Goal: Task Accomplishment & Management: Use online tool/utility

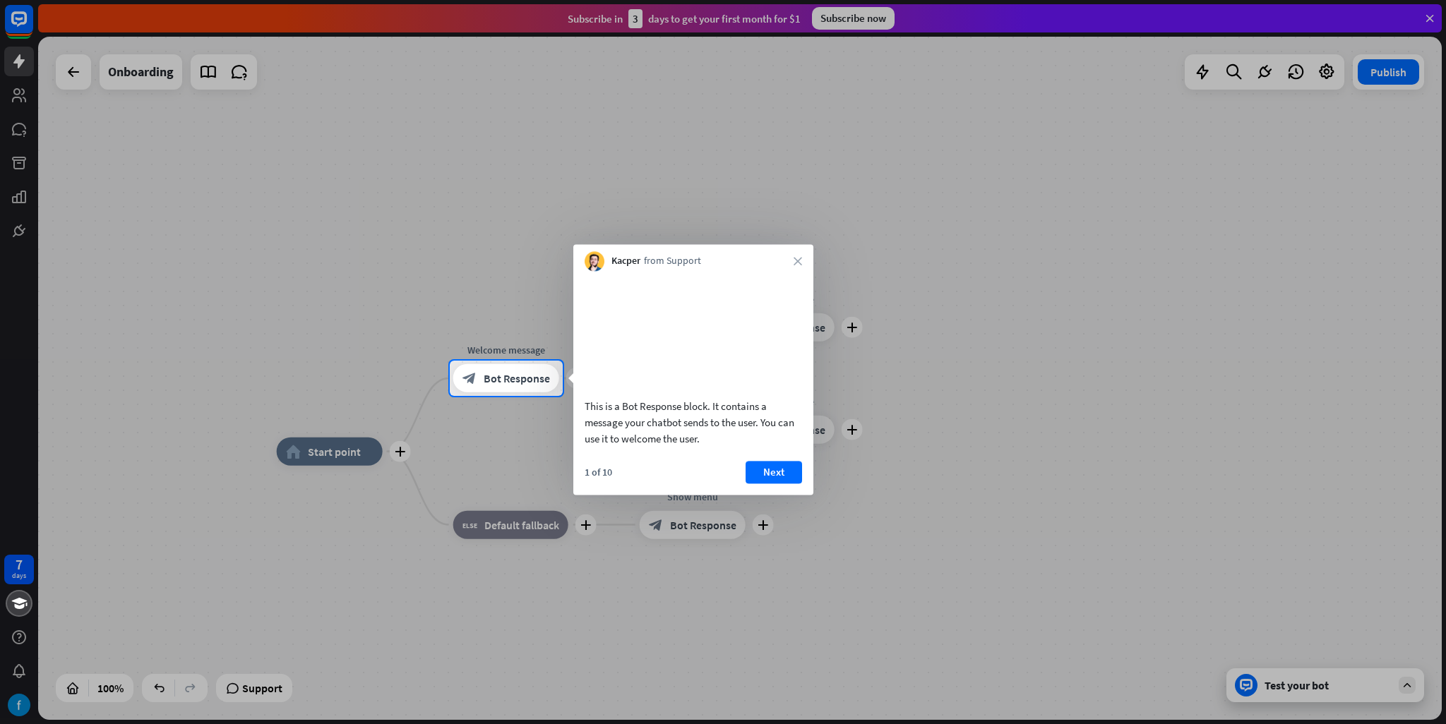
click at [807, 260] on div "Kacper from Support close" at bounding box center [693, 257] width 240 height 27
click at [804, 260] on div "Kacper from Support close" at bounding box center [693, 257] width 240 height 27
click at [796, 262] on icon "close" at bounding box center [798, 261] width 8 height 8
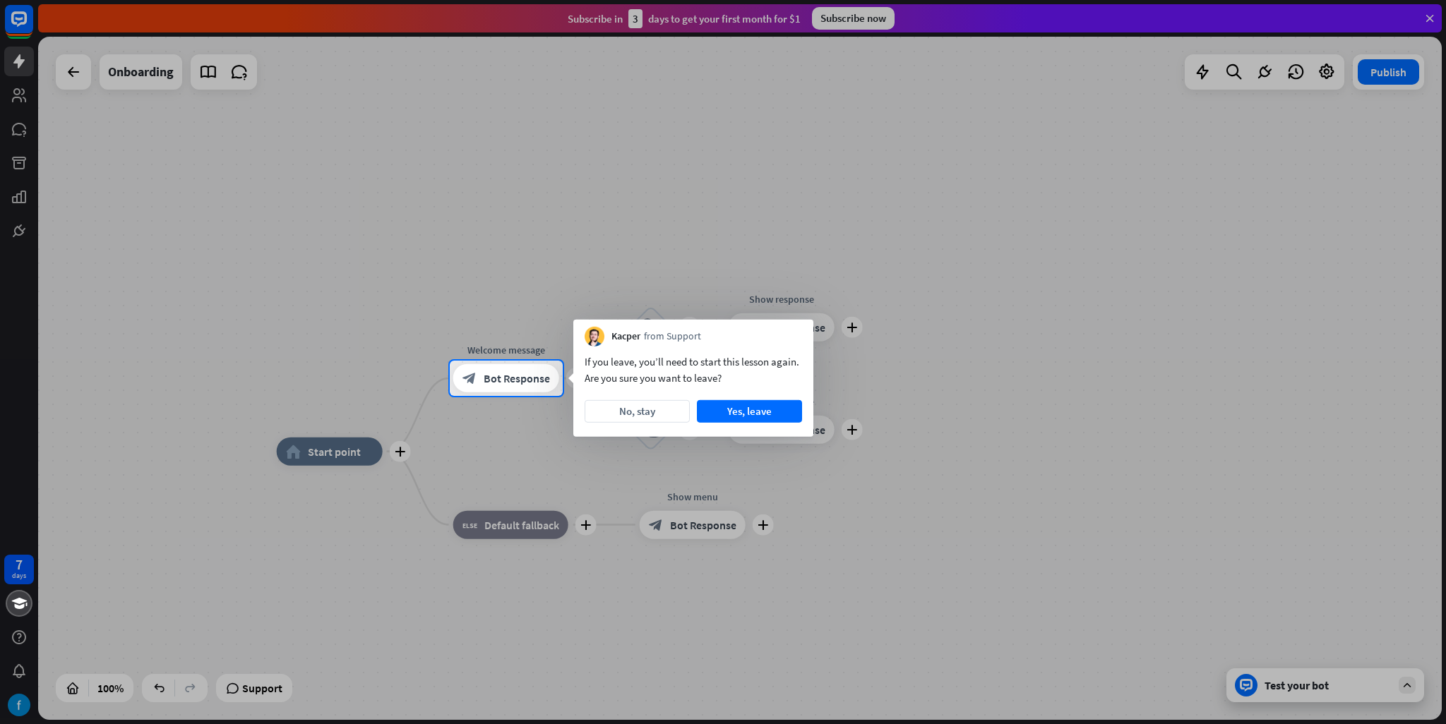
click at [794, 257] on div at bounding box center [723, 180] width 1446 height 361
click at [763, 414] on button "Yes, leave" at bounding box center [749, 411] width 105 height 23
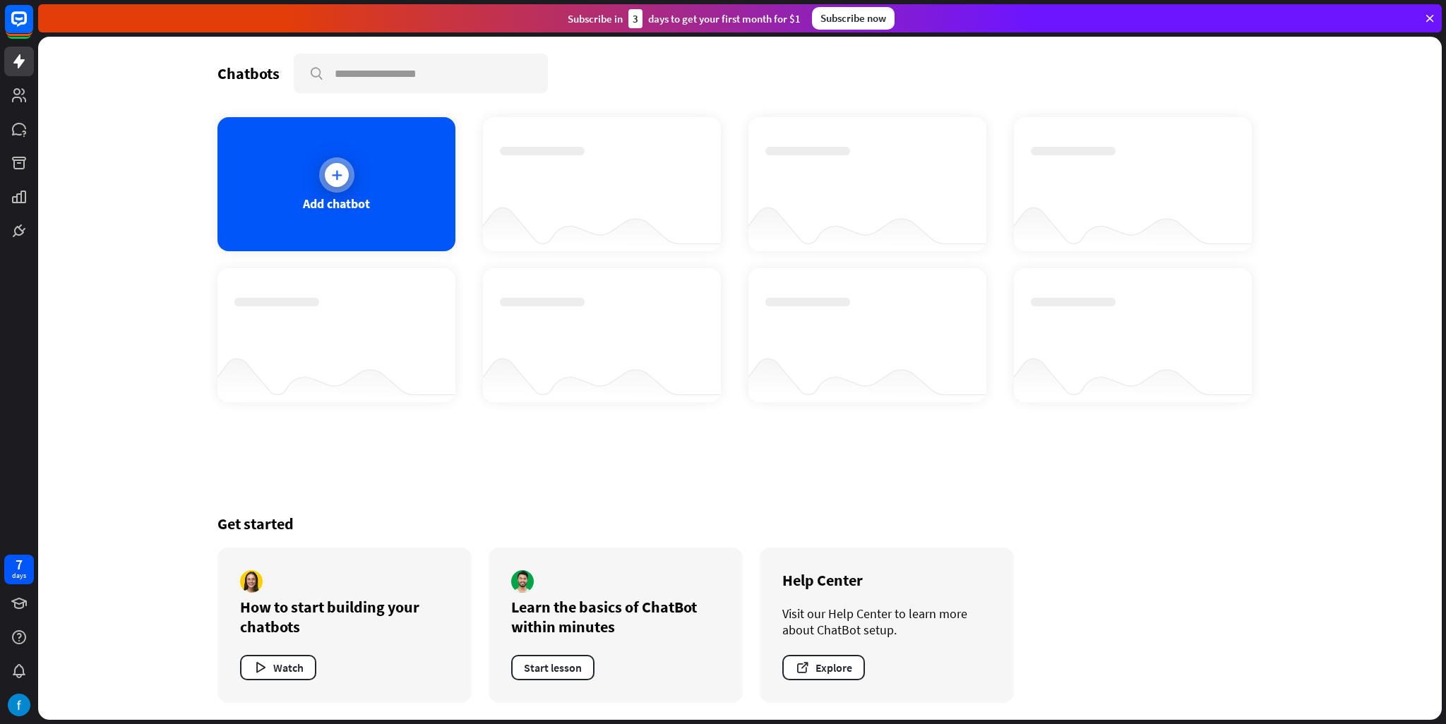
click at [366, 179] on div "Add chatbot" at bounding box center [336, 184] width 238 height 134
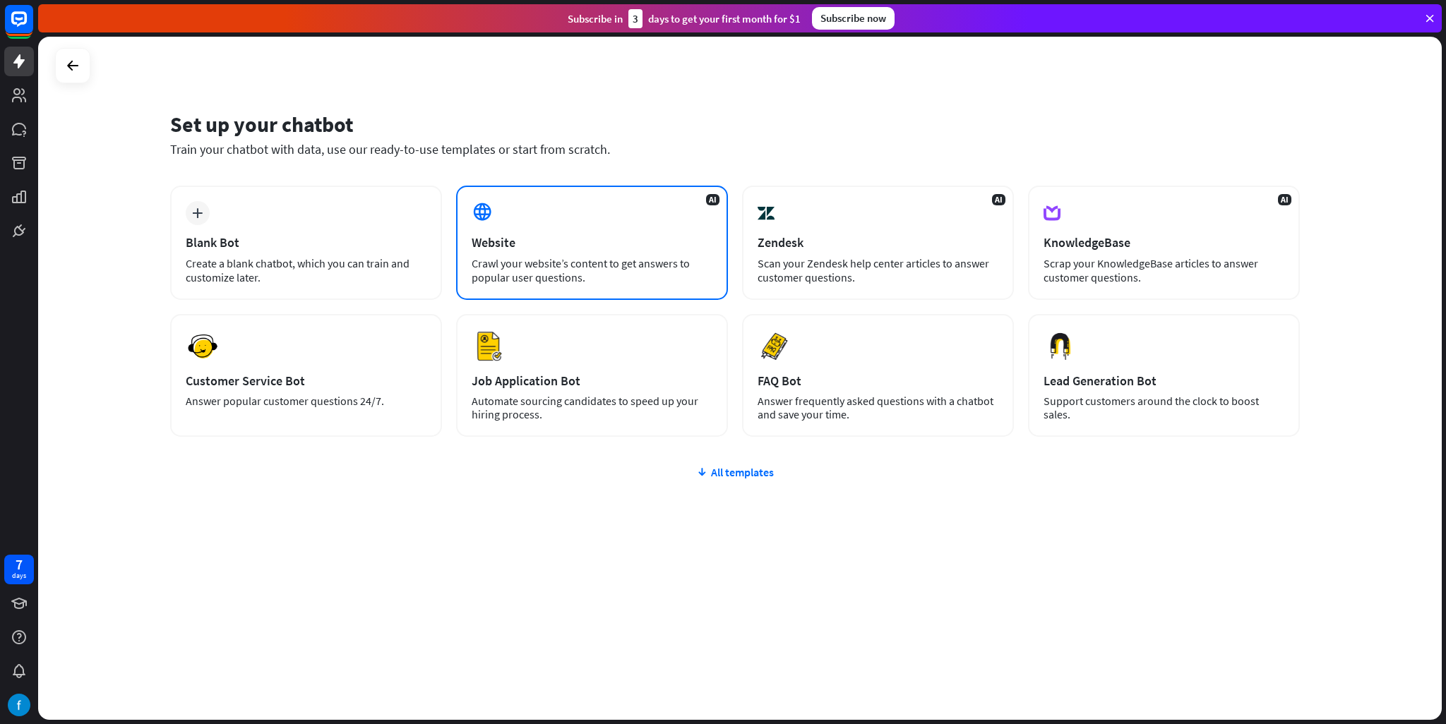
click at [548, 215] on div "AI Website Crawl your website’s content to get answers to popular user question…" at bounding box center [592, 243] width 272 height 114
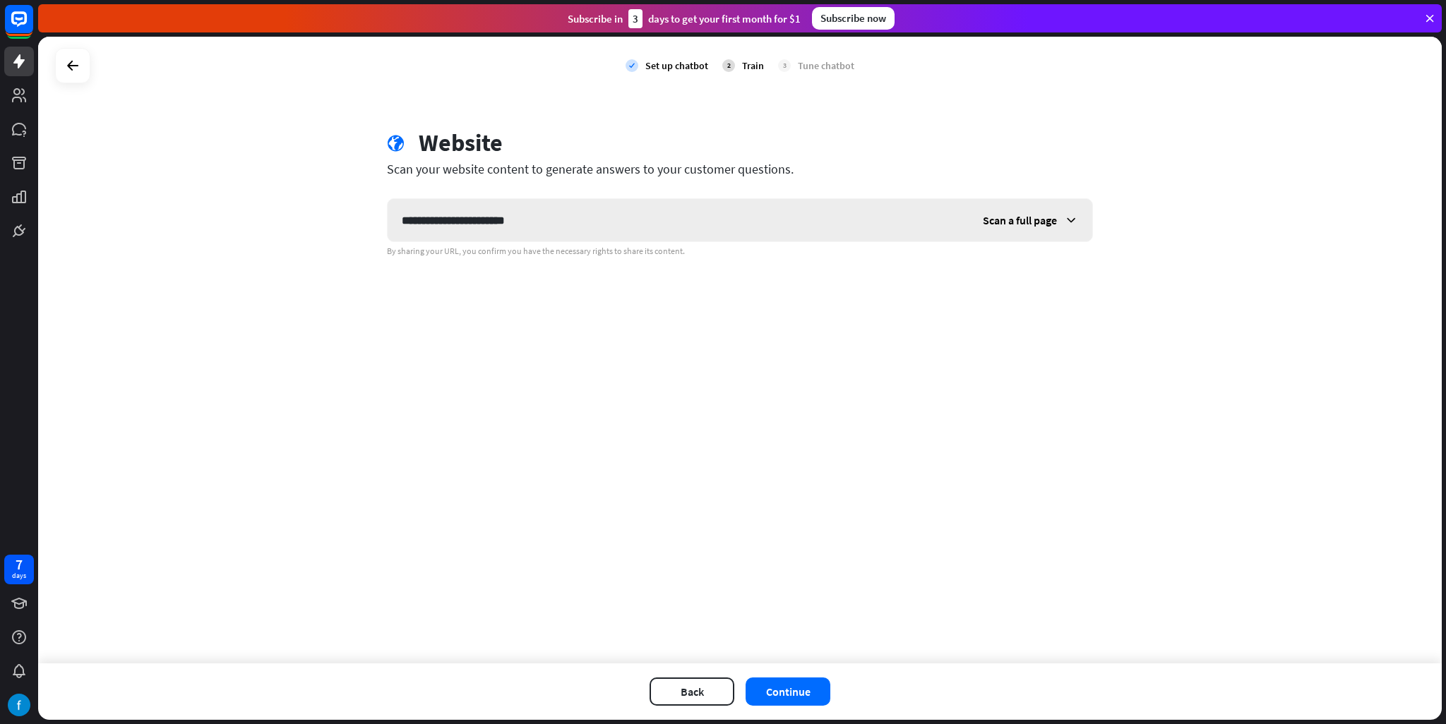
click at [448, 225] on input "**********" at bounding box center [678, 220] width 581 height 42
click at [562, 209] on input "**********" at bounding box center [678, 220] width 581 height 42
type input "**********"
click at [808, 683] on button "Continue" at bounding box center [788, 692] width 85 height 28
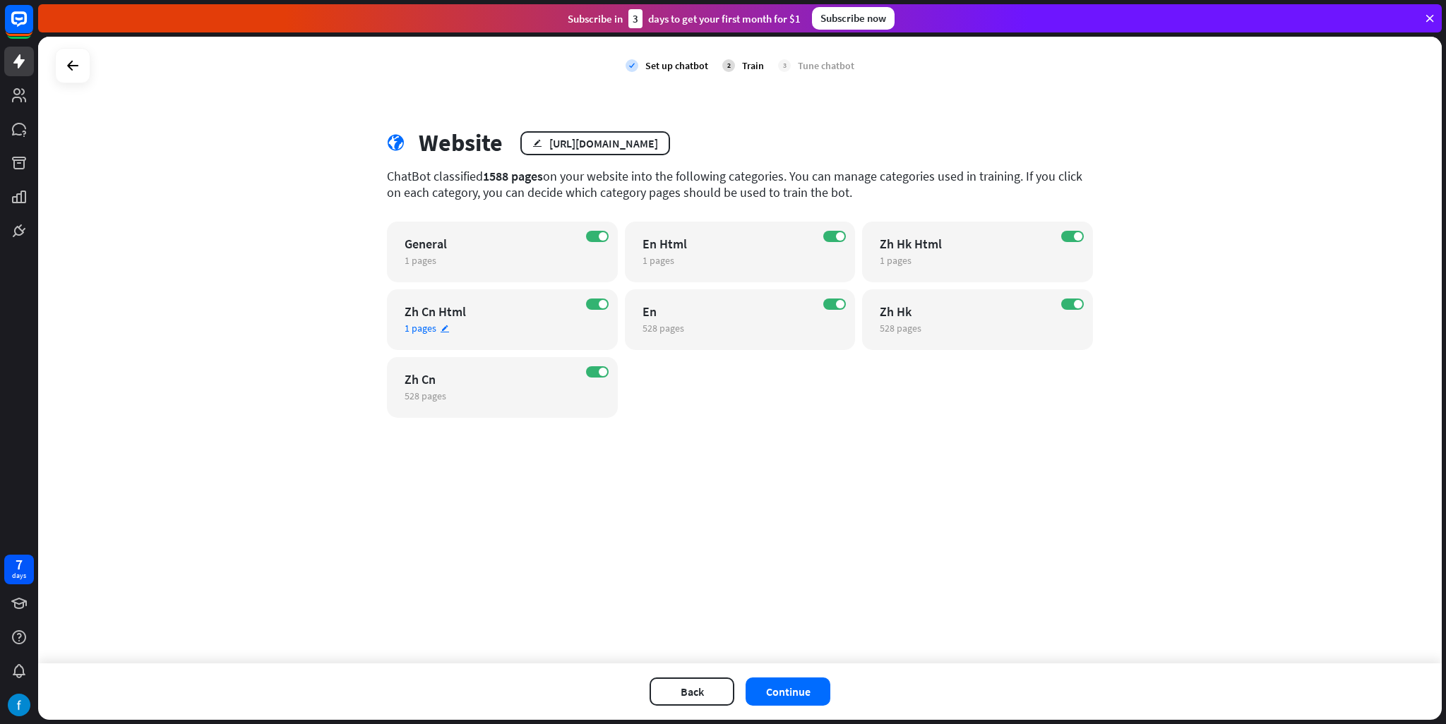
click at [602, 297] on div "ON Zh Cn Html 1 pages edit" at bounding box center [502, 320] width 231 height 61
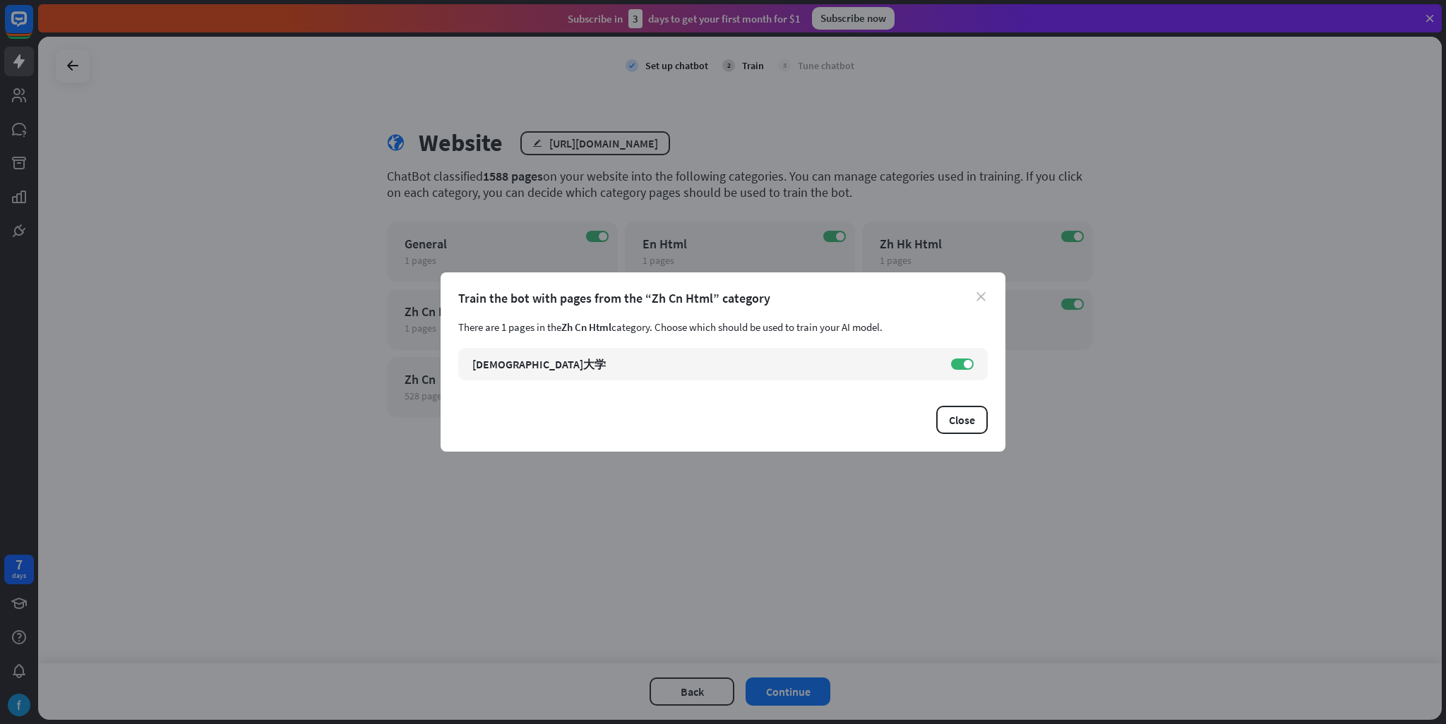
click at [981, 300] on icon "close" at bounding box center [981, 296] width 9 height 9
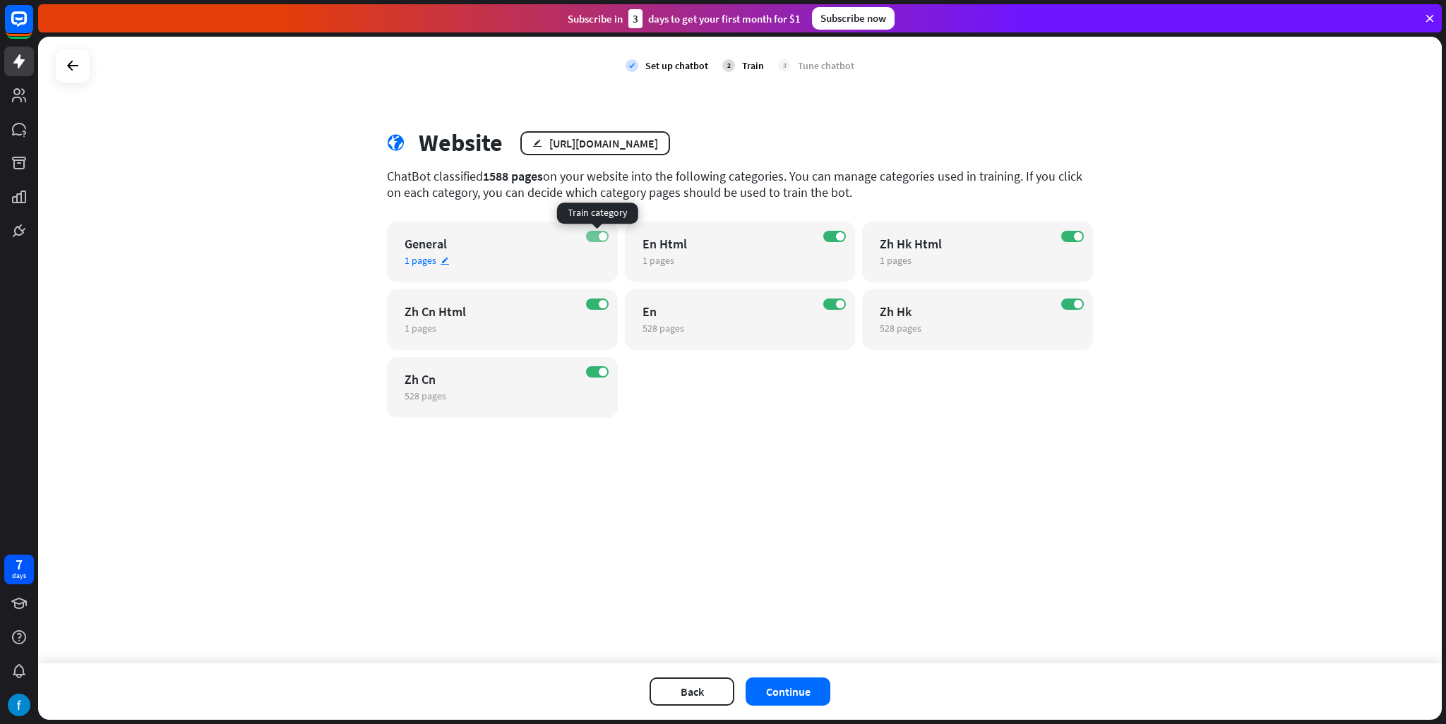
click at [602, 232] on label "ON" at bounding box center [597, 236] width 23 height 11
click at [601, 234] on label "OFF" at bounding box center [597, 236] width 23 height 11
click at [1075, 237] on span at bounding box center [1078, 236] width 8 height 8
click at [1073, 309] on label "ON" at bounding box center [1072, 304] width 23 height 11
click at [587, 305] on label "ON" at bounding box center [597, 304] width 23 height 11
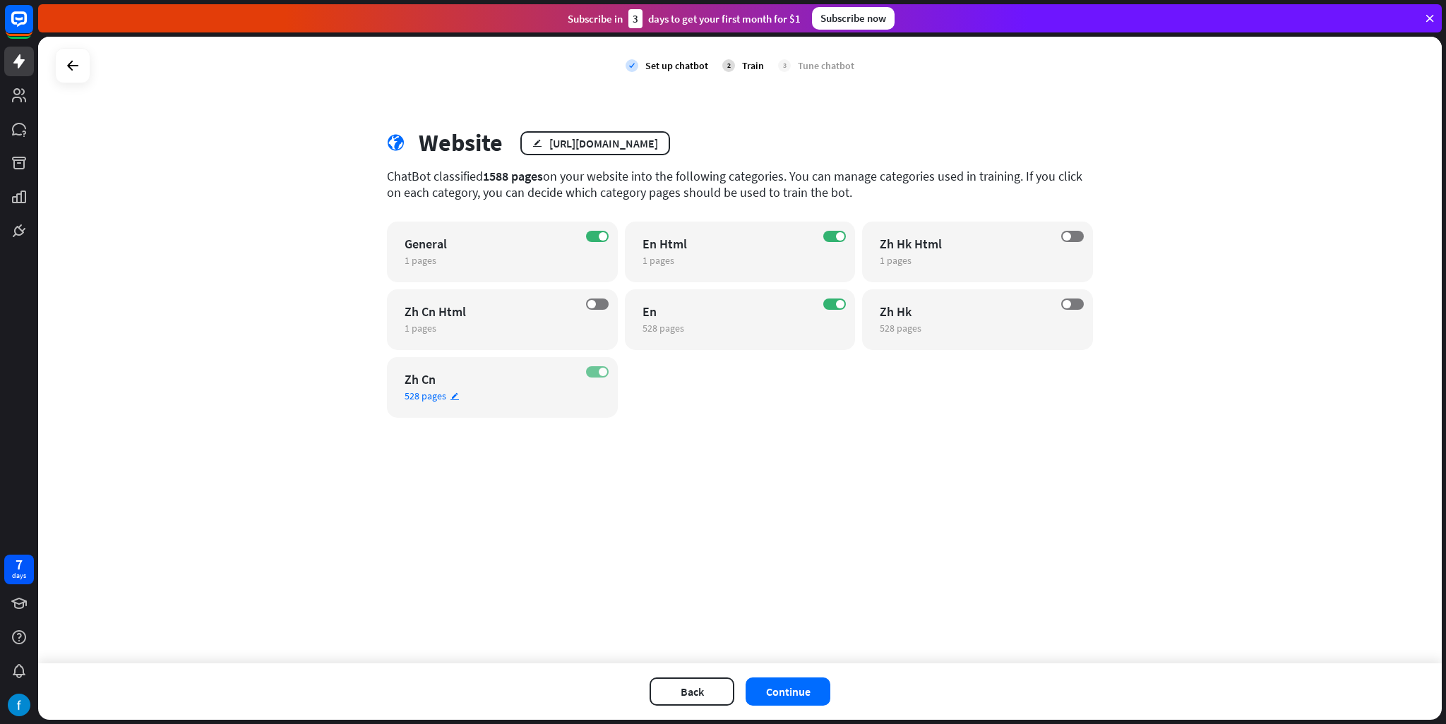
click at [602, 370] on span at bounding box center [603, 372] width 8 height 8
click at [799, 702] on button "Continue" at bounding box center [788, 692] width 85 height 28
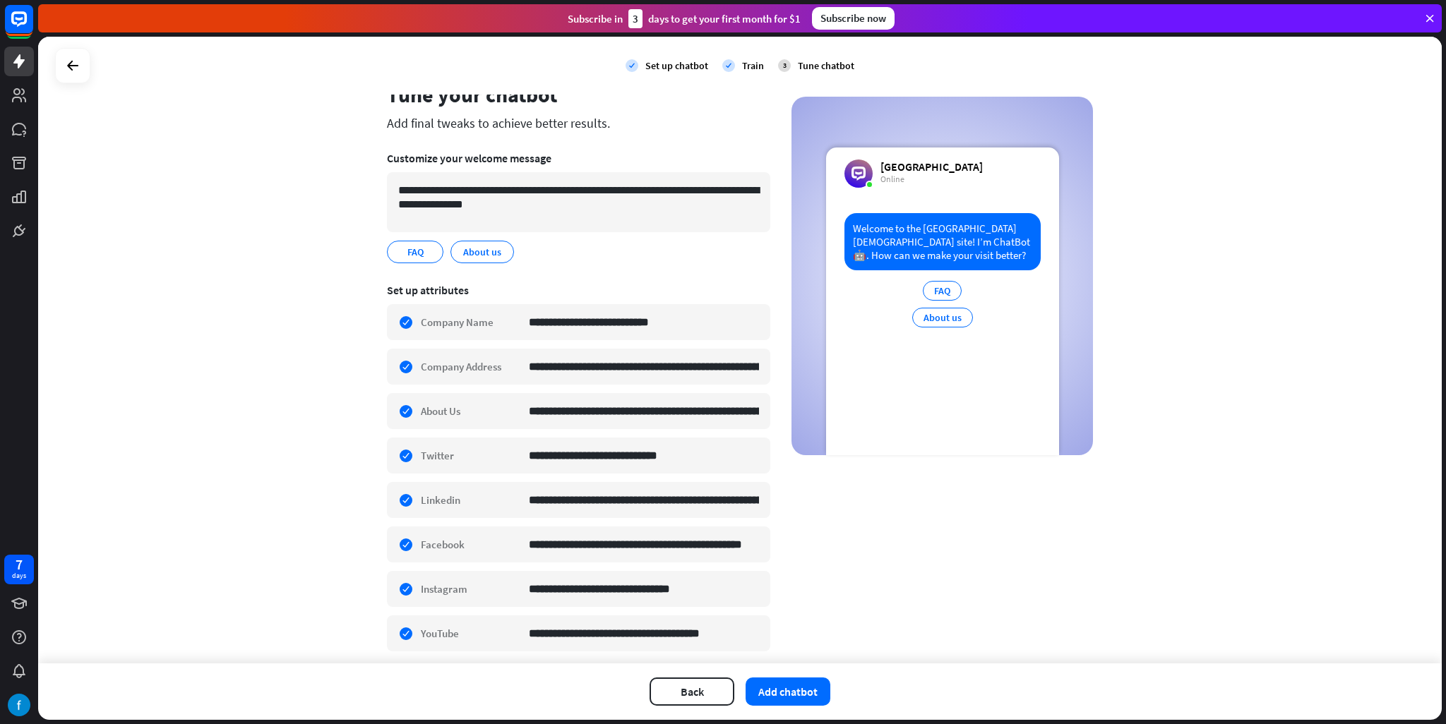
scroll to position [93, 0]
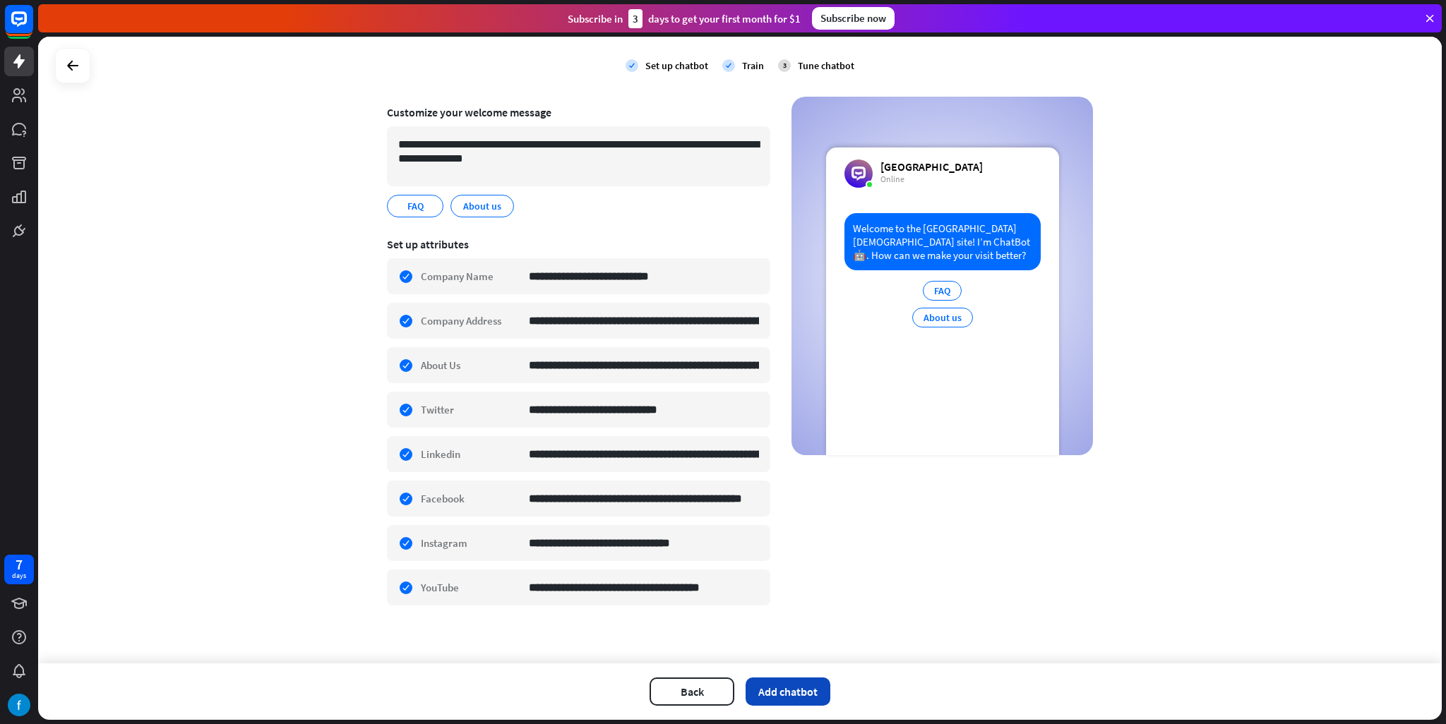
click at [822, 698] on button "Add chatbot" at bounding box center [788, 692] width 85 height 28
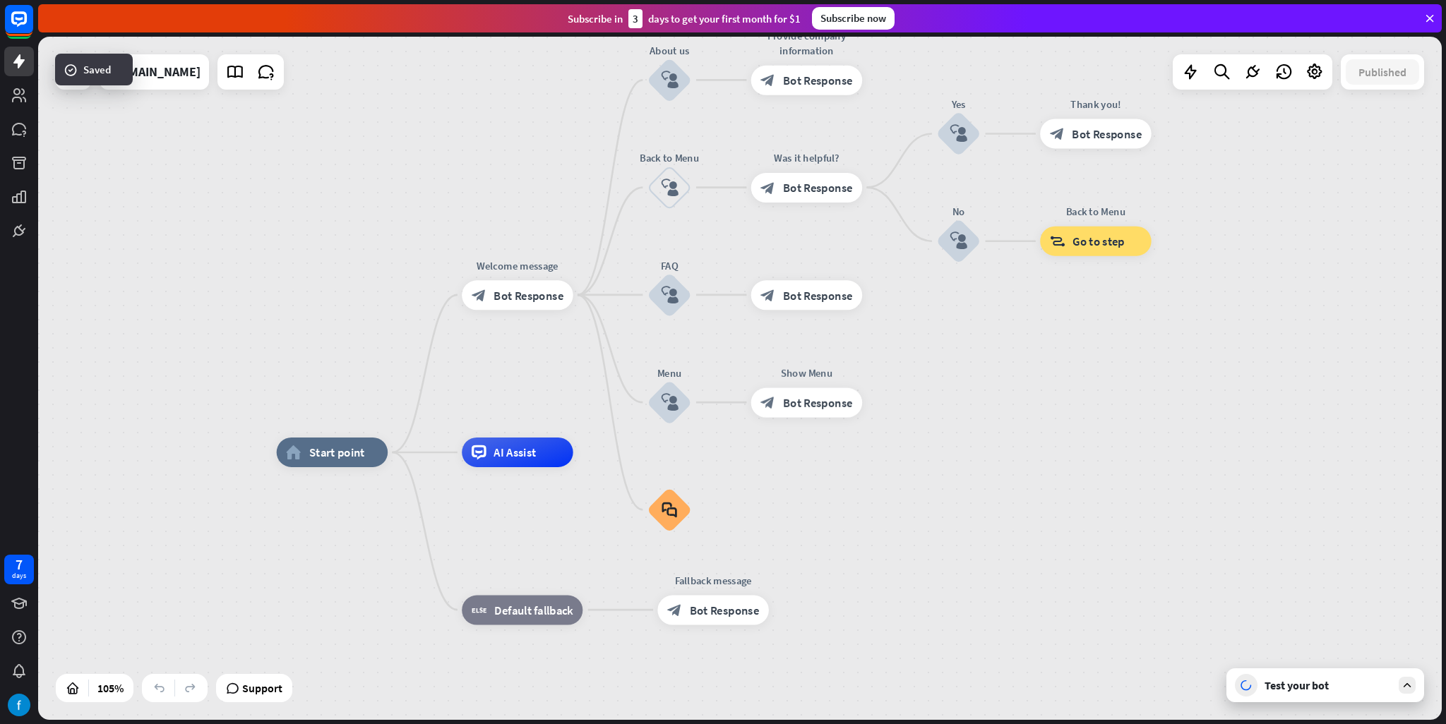
drag, startPoint x: 966, startPoint y: 289, endPoint x: 943, endPoint y: 368, distance: 82.4
click at [943, 368] on div "home_2 Start point Welcome message block_bot_response Bot Response About us blo…" at bounding box center [740, 379] width 1404 height 684
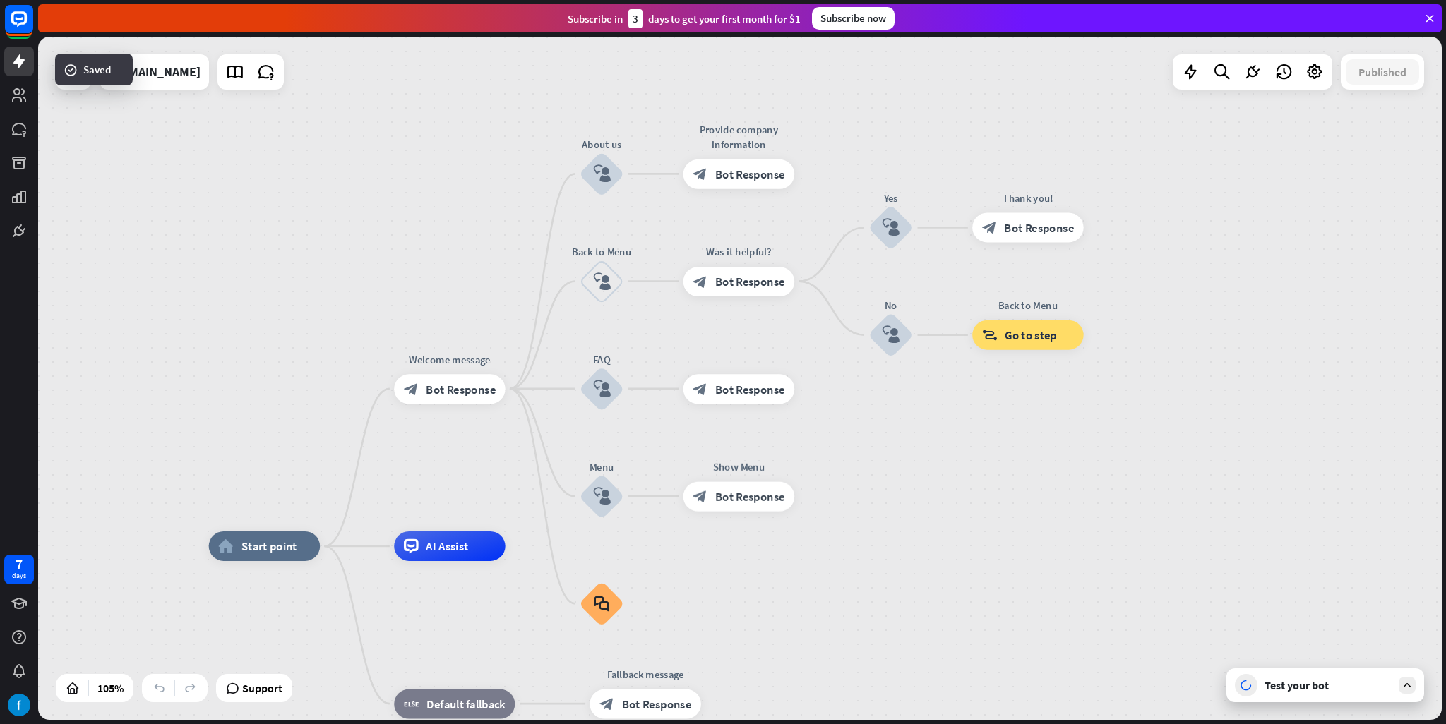
drag, startPoint x: 1053, startPoint y: 347, endPoint x: 986, endPoint y: 439, distance: 114.3
click at [986, 439] on div "home_2 Start point Welcome message block_bot_response Bot Response About us blo…" at bounding box center [740, 379] width 1404 height 684
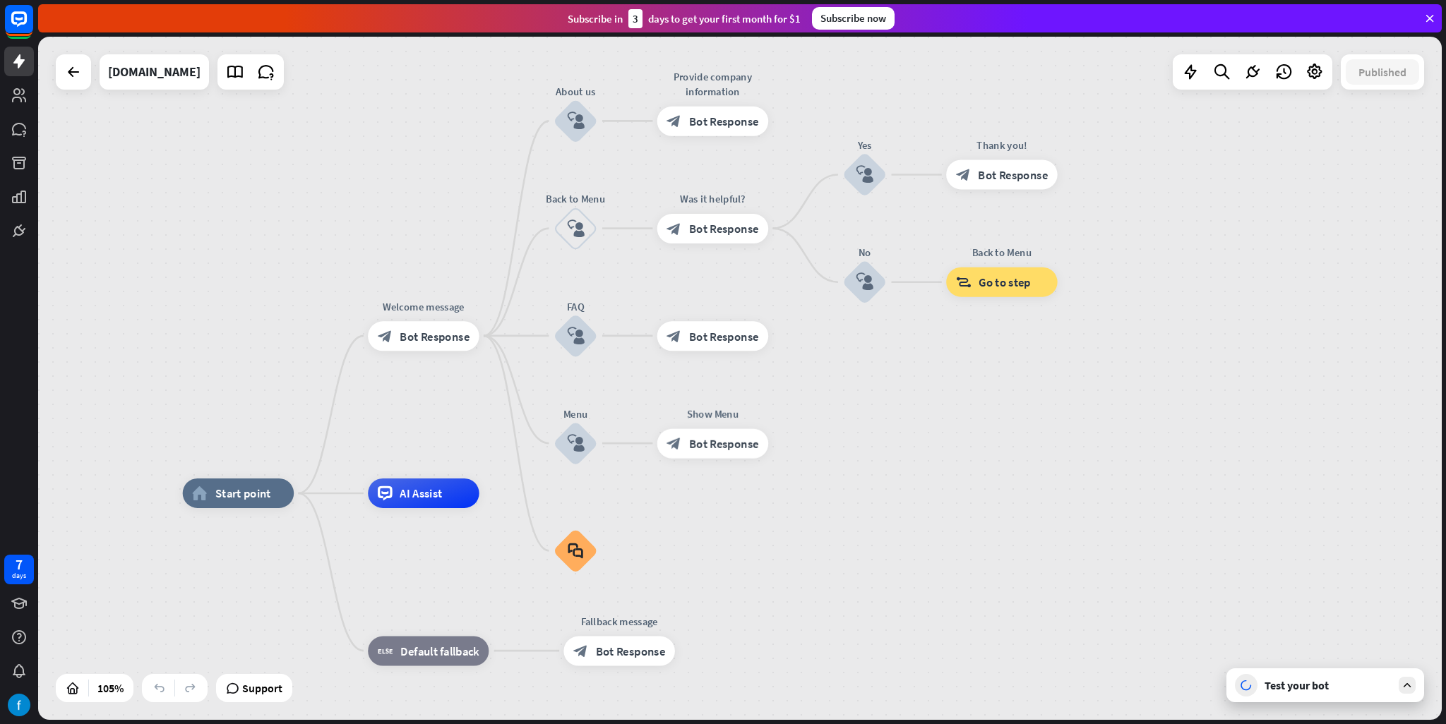
drag, startPoint x: 986, startPoint y: 439, endPoint x: 960, endPoint y: 379, distance: 65.2
click at [960, 379] on div "home_2 Start point Welcome message block_bot_response Bot Response About us blo…" at bounding box center [740, 379] width 1404 height 684
click at [226, 66] on icon at bounding box center [235, 72] width 18 height 18
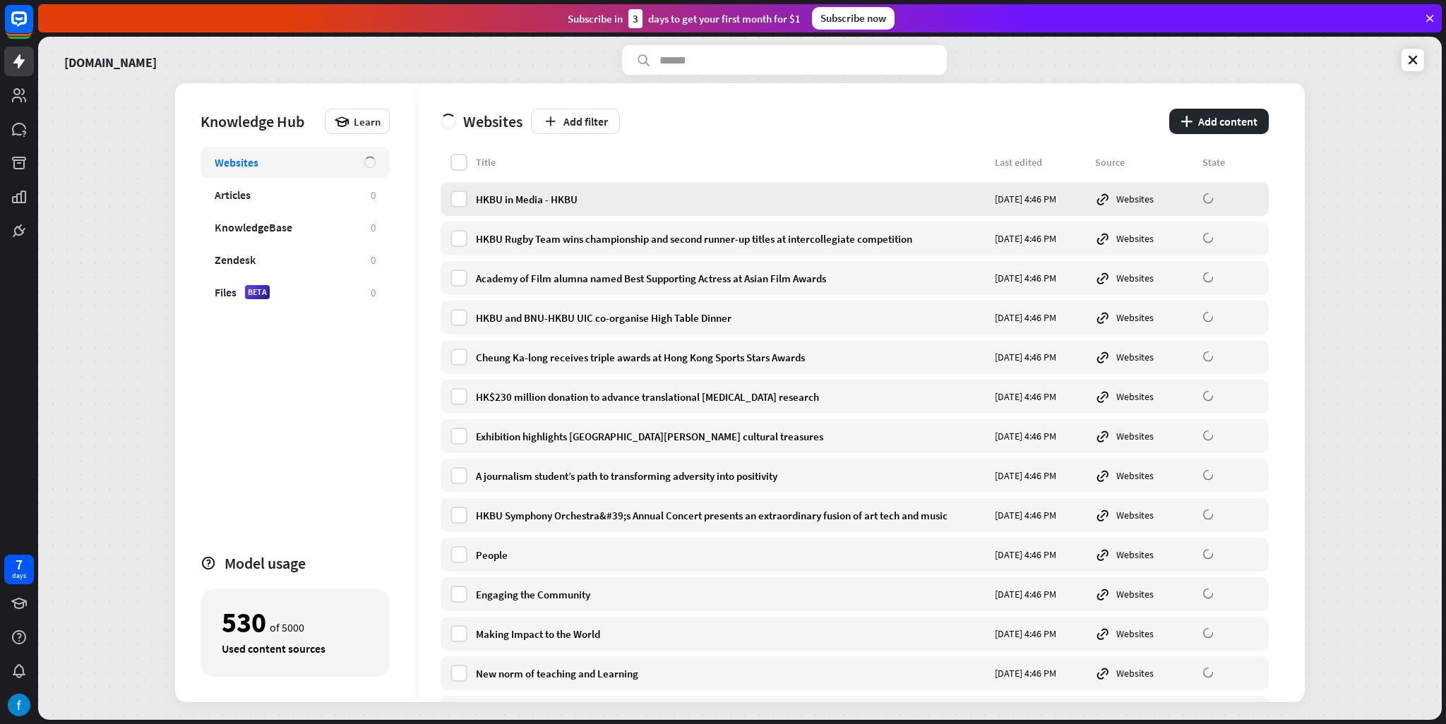
click at [559, 197] on div "HKBU in Media - HKBU" at bounding box center [731, 199] width 511 height 13
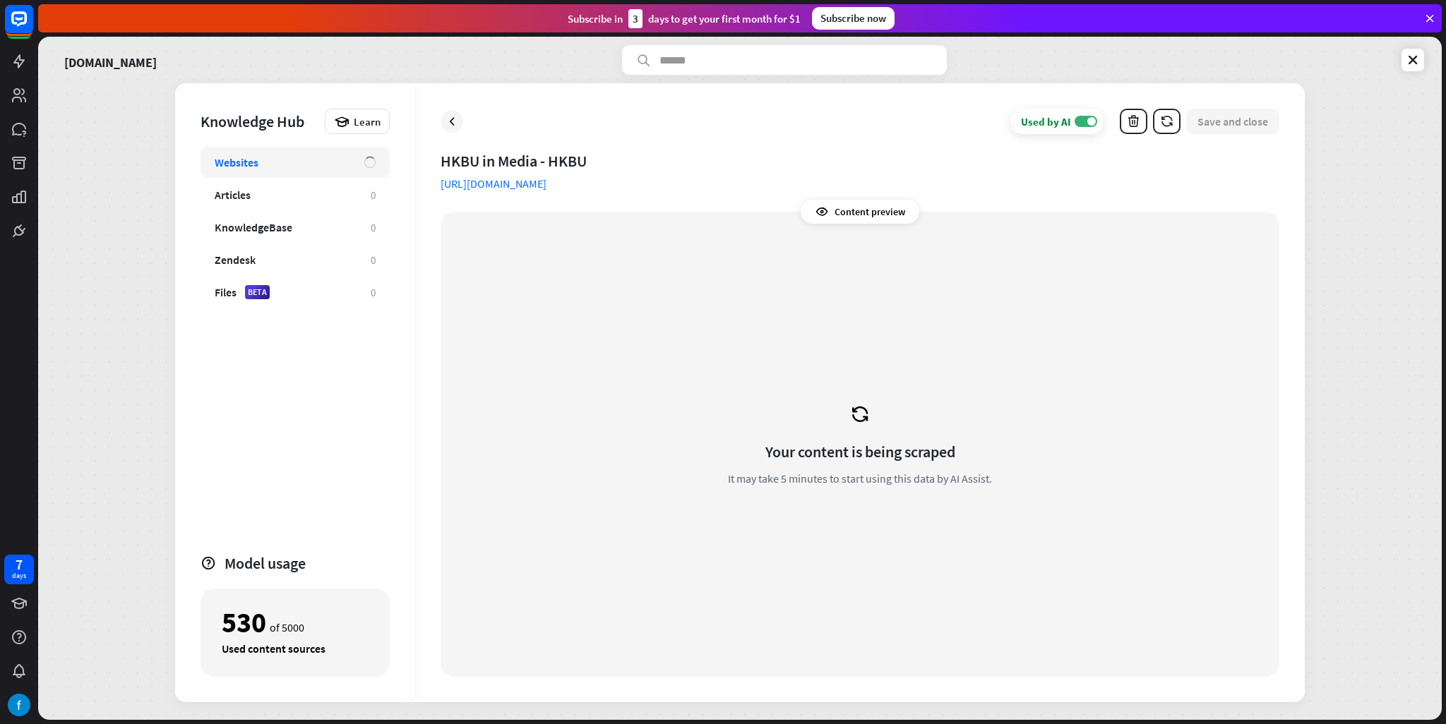
click at [885, 217] on div "Content preview" at bounding box center [860, 212] width 119 height 24
click at [878, 347] on div "Your content is being scraped It may take 5 minutes to start using this data by…" at bounding box center [860, 444] width 805 height 431
click at [885, 408] on div "Your content is being scraped It may take 5 minutes to start using this data by…" at bounding box center [860, 444] width 805 height 431
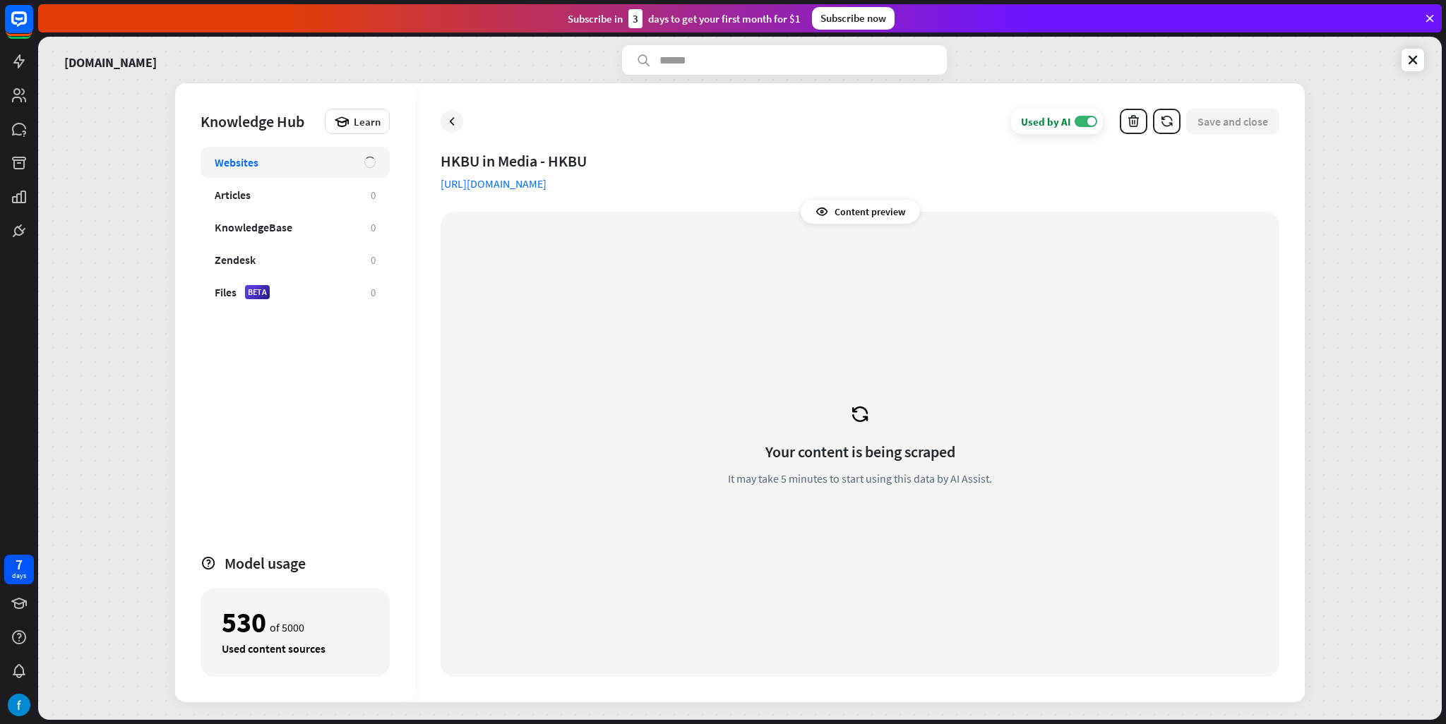
click at [885, 408] on div "Your content is being scraped It may take 5 minutes to start using this data by…" at bounding box center [860, 444] width 805 height 431
click at [456, 121] on icon at bounding box center [452, 121] width 14 height 14
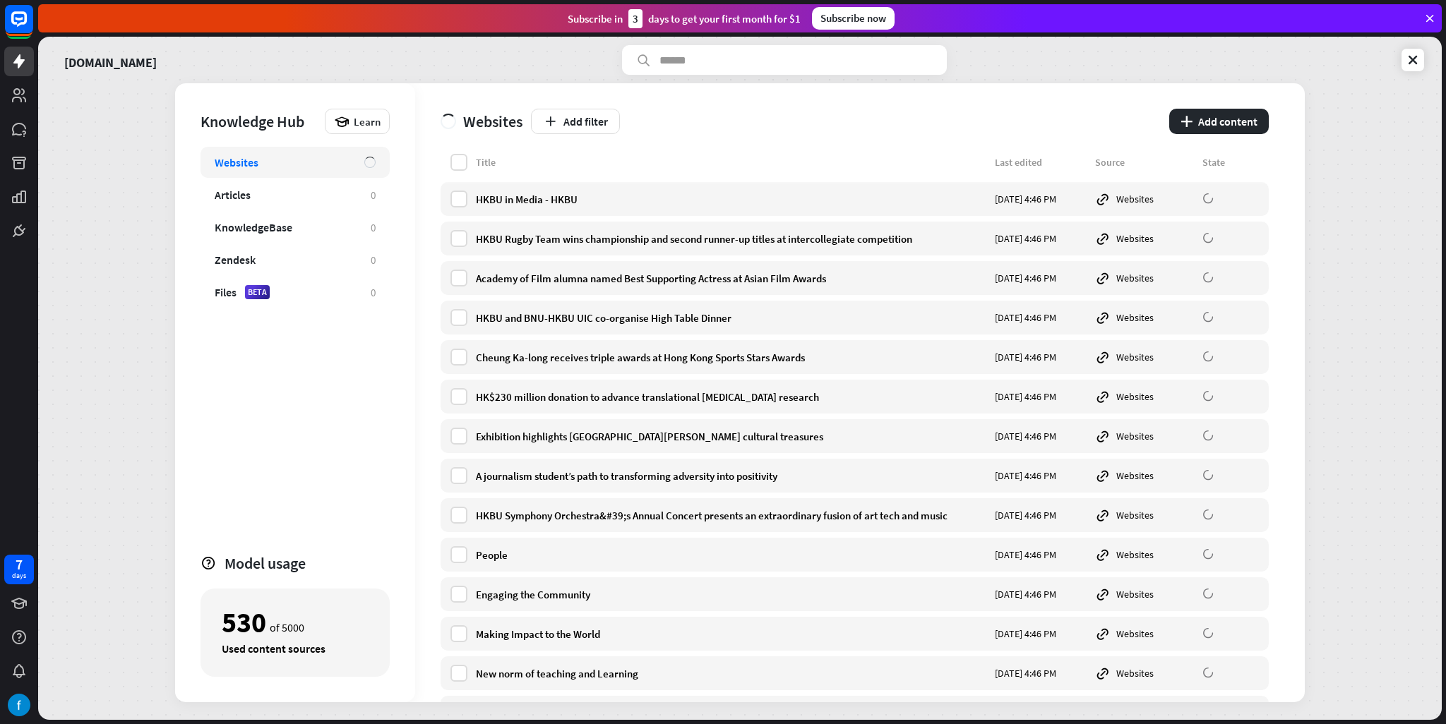
click at [1430, 59] on div "[DOMAIN_NAME] Knowledge Hub Learn Websites Articles 0 KnowledgeBase 0 Zendesk 0…" at bounding box center [740, 379] width 1404 height 684
click at [1414, 62] on icon at bounding box center [1413, 60] width 14 height 14
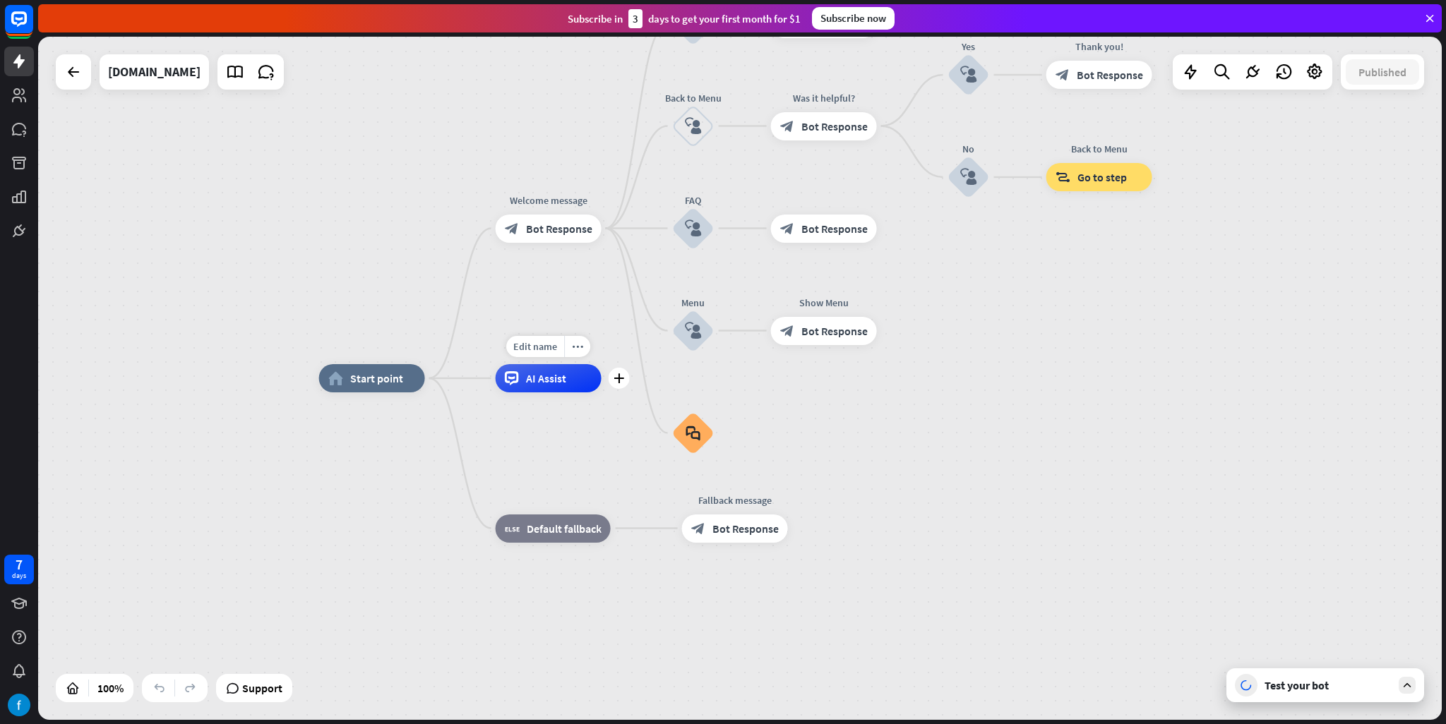
click at [566, 393] on div "Edit name more_horiz plus AI Assist" at bounding box center [549, 378] width 106 height 28
click at [559, 381] on span "AI Assist" at bounding box center [546, 378] width 40 height 14
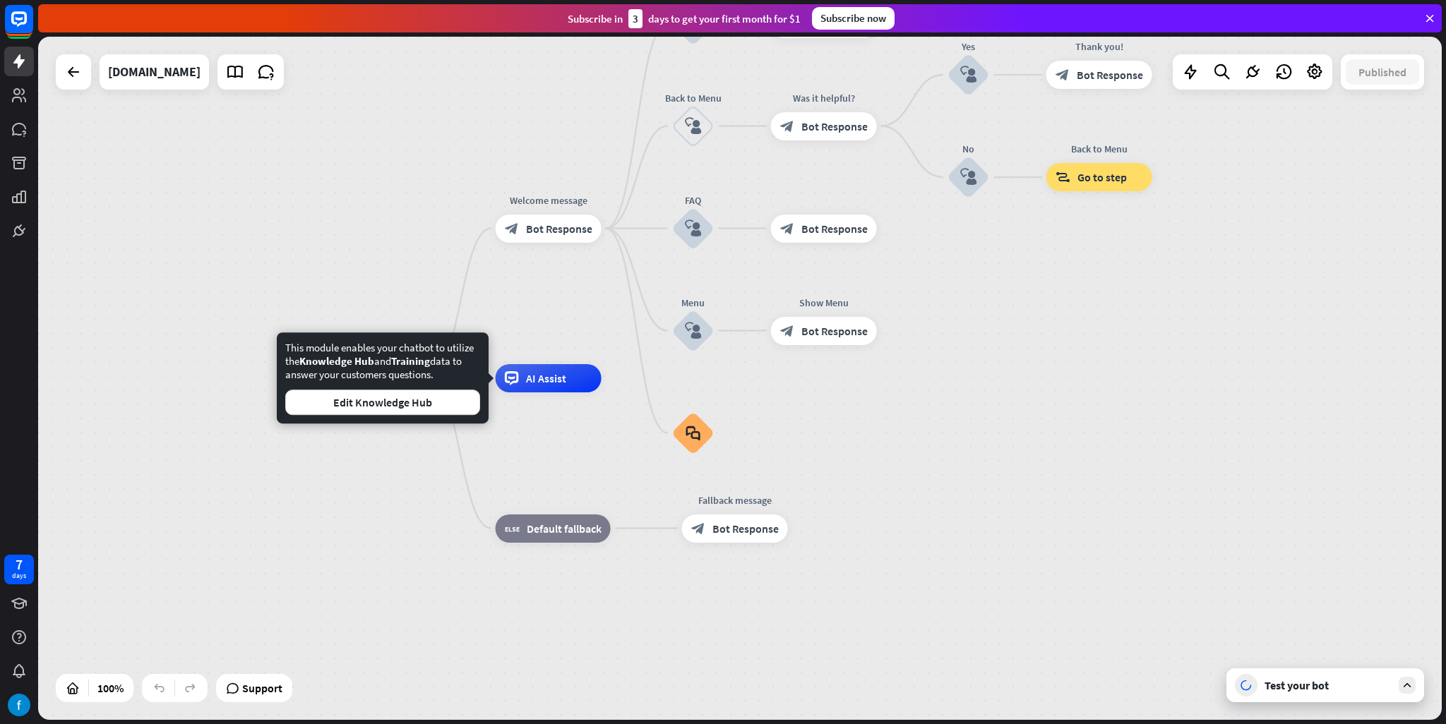
click at [1419, 690] on div "Test your bot" at bounding box center [1326, 686] width 198 height 34
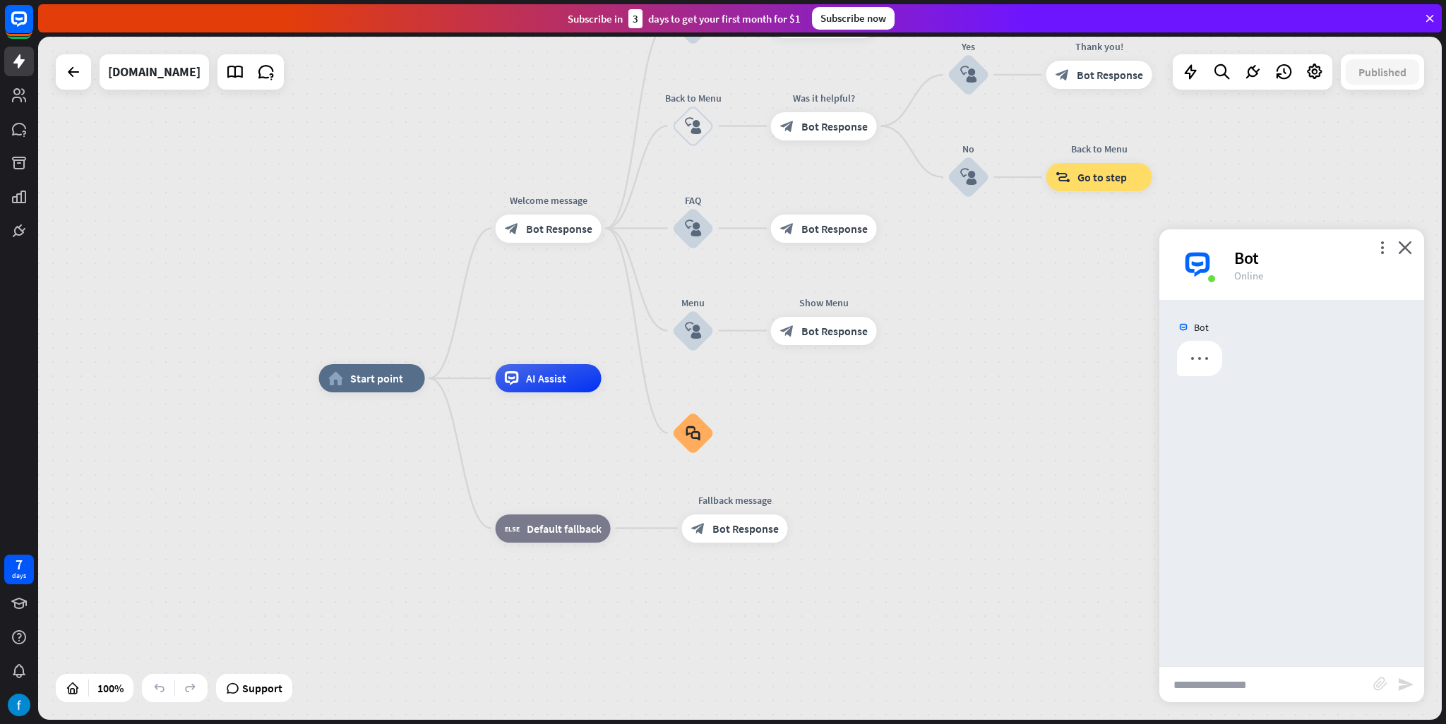
click at [1284, 679] on input "text" at bounding box center [1266, 684] width 214 height 35
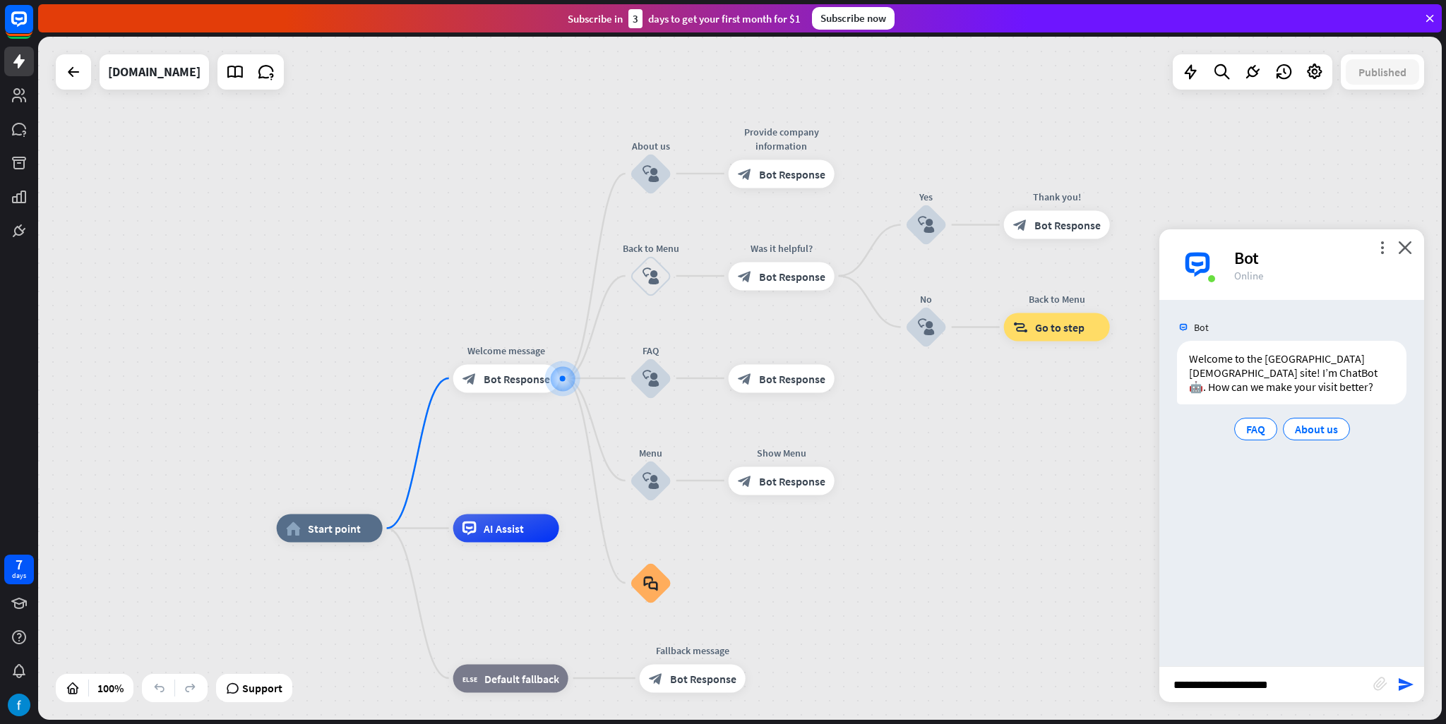
type input "**********"
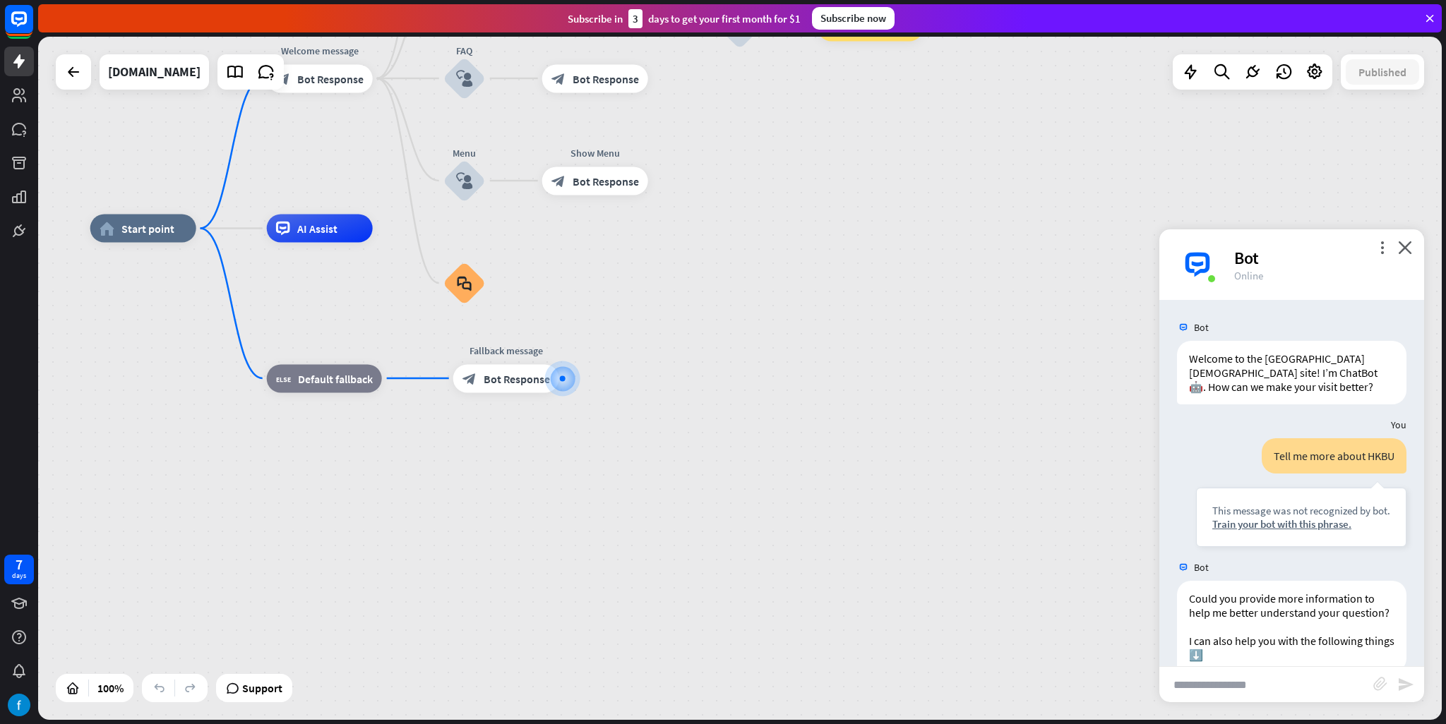
scroll to position [80, 0]
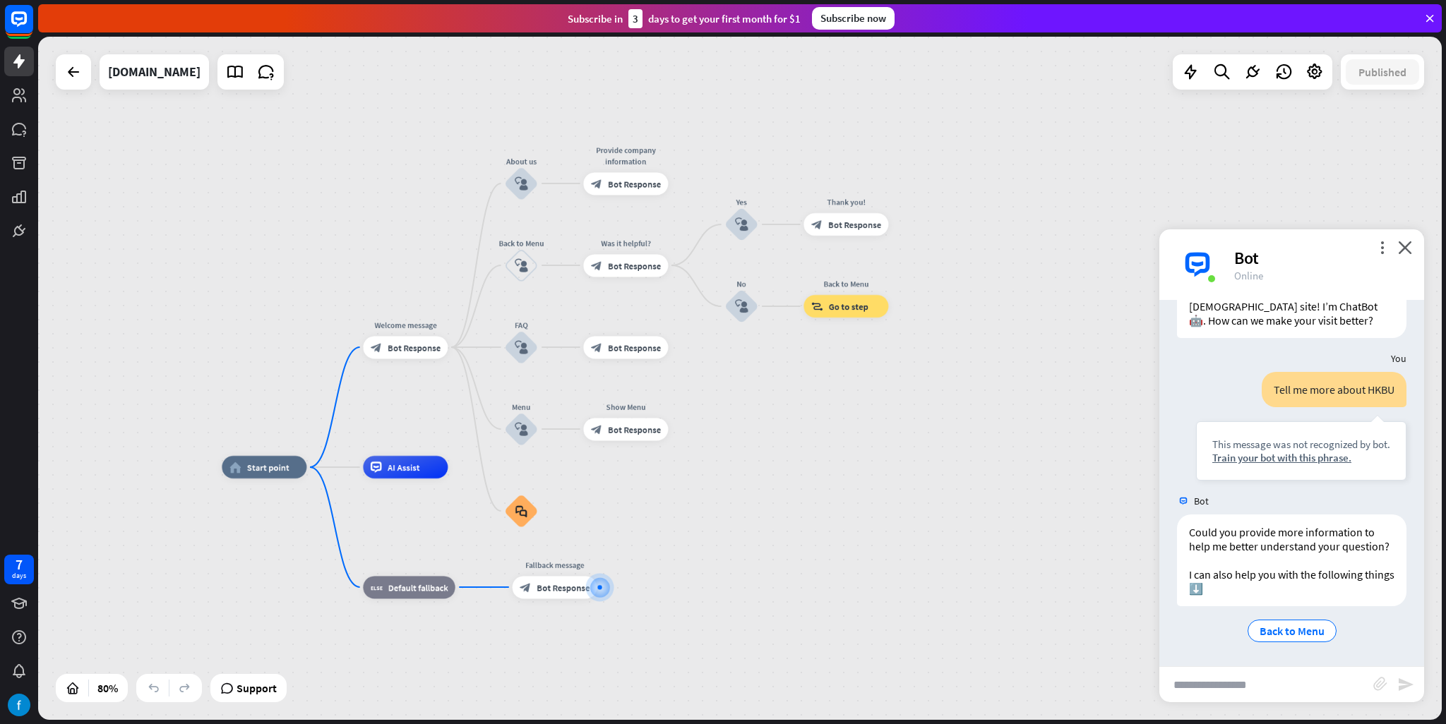
drag, startPoint x: 624, startPoint y: 347, endPoint x: 664, endPoint y: 528, distance: 185.7
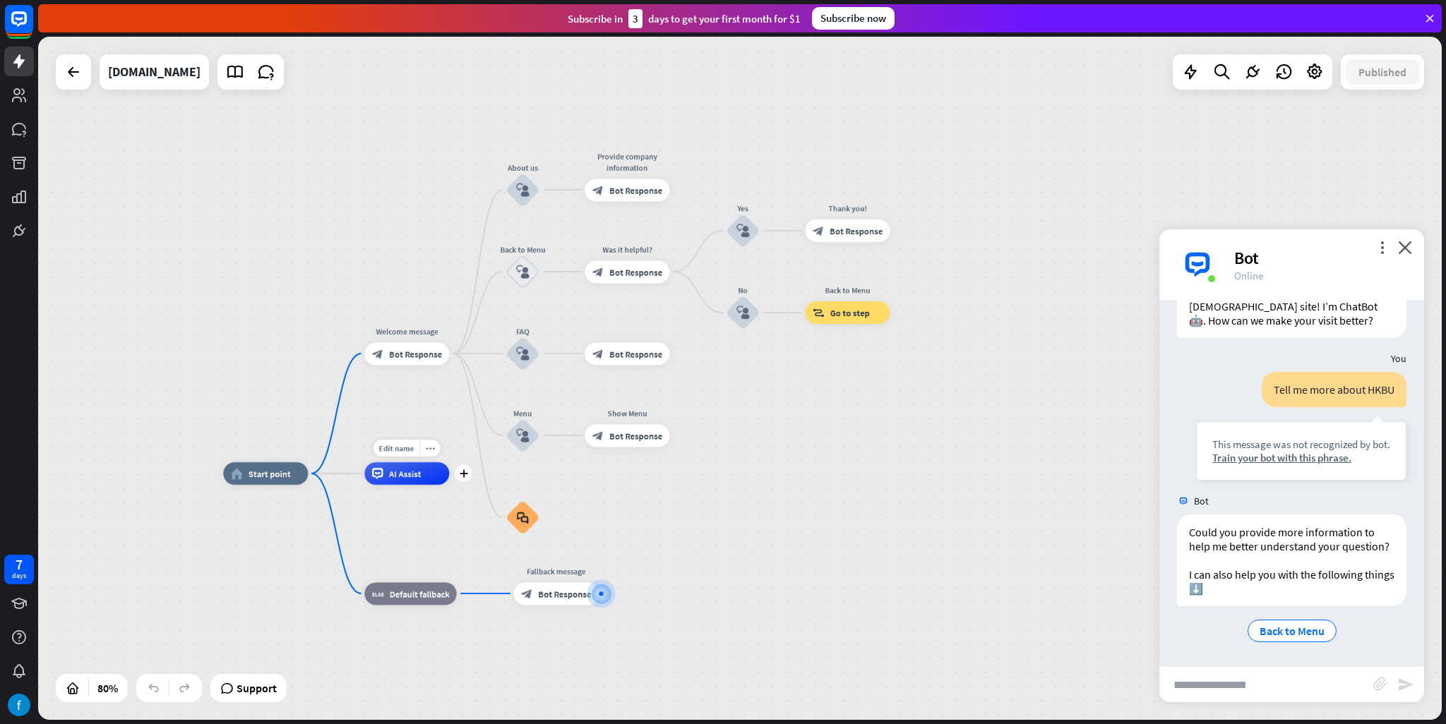
click at [417, 468] on span "AI Assist" at bounding box center [405, 473] width 32 height 11
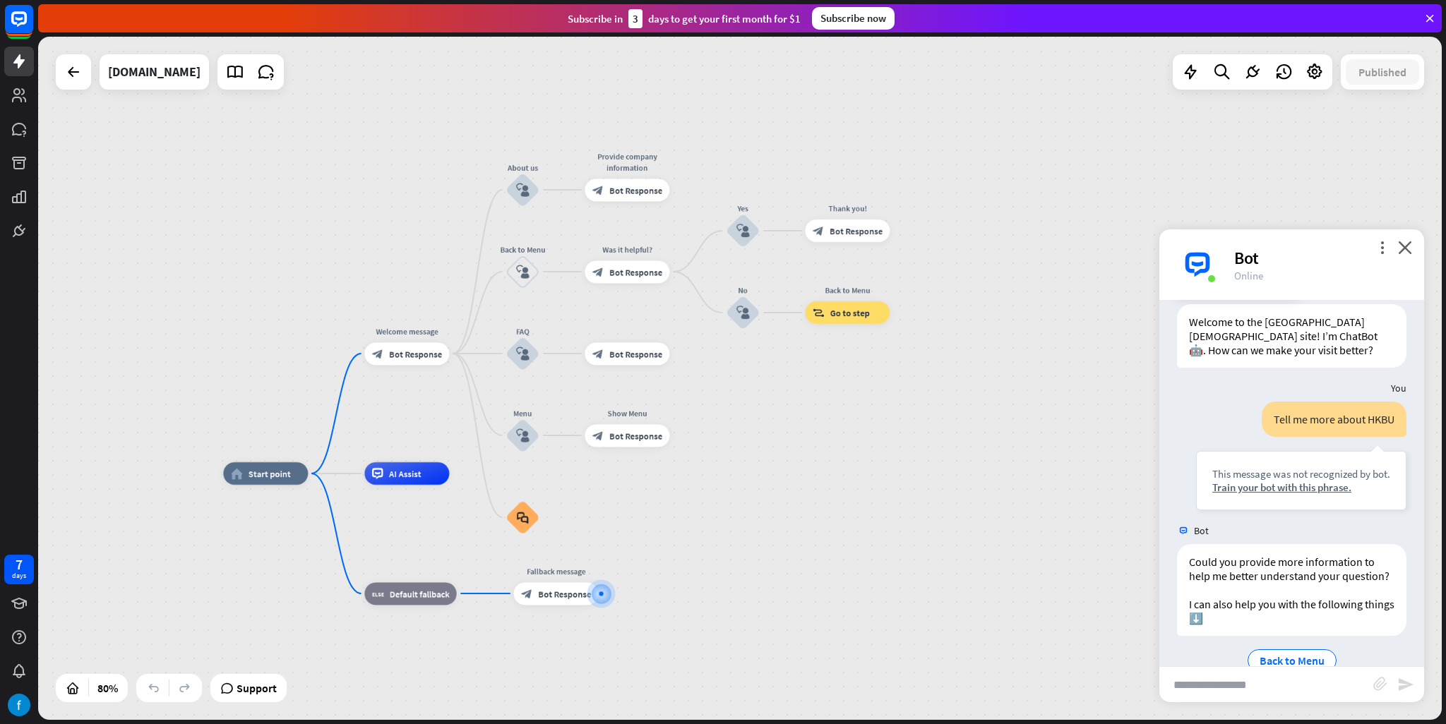
scroll to position [0, 0]
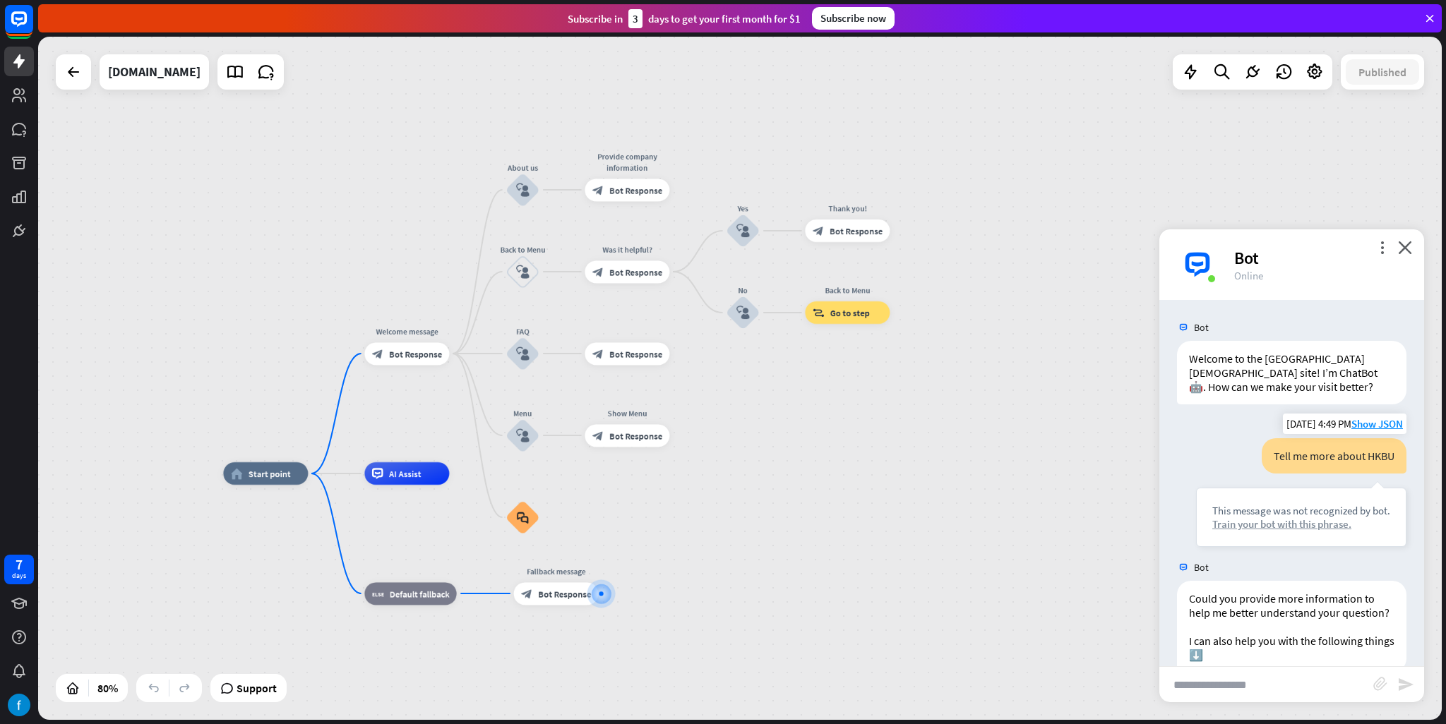
click at [1305, 524] on div "Train your bot with this phrase." at bounding box center [1301, 524] width 178 height 13
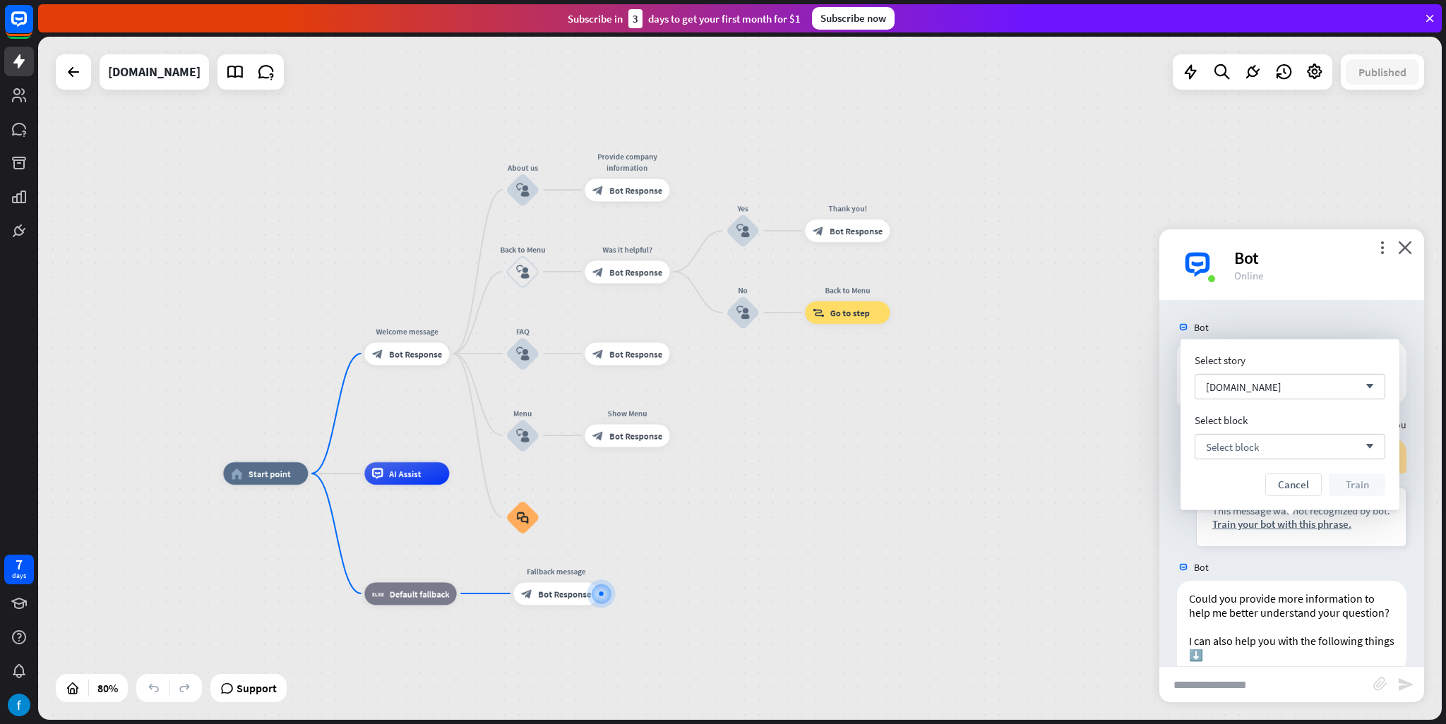
click at [1277, 371] on div "Select story [DOMAIN_NAME] arrow_down Select block Select block arrow_down Canc…" at bounding box center [1290, 425] width 191 height 143
click at [1273, 378] on div "[DOMAIN_NAME] arrow_down" at bounding box center [1290, 386] width 191 height 25
click at [1273, 378] on input "search" at bounding box center [1279, 387] width 147 height 24
click at [1239, 445] on span "Select block" at bounding box center [1232, 446] width 53 height 13
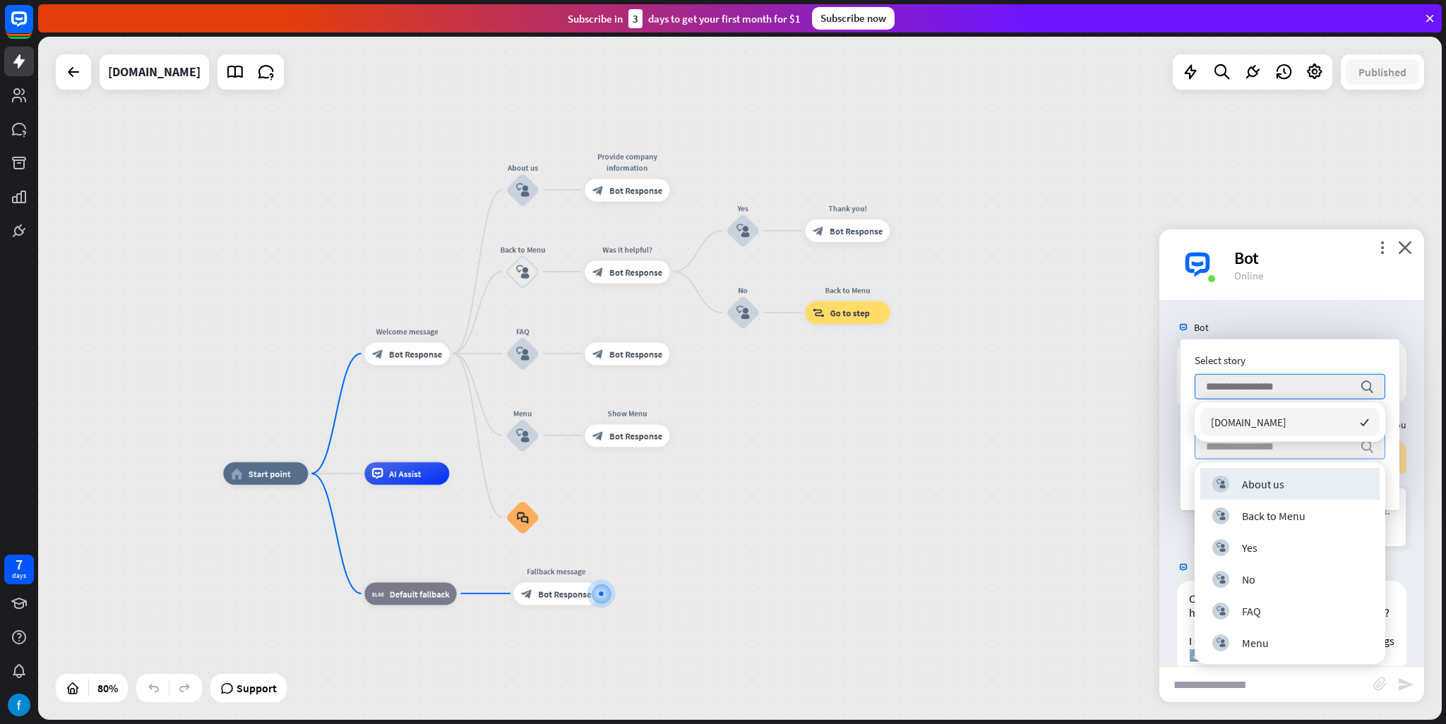
click at [1259, 290] on div "more_vert close Bot Online" at bounding box center [1291, 264] width 265 height 71
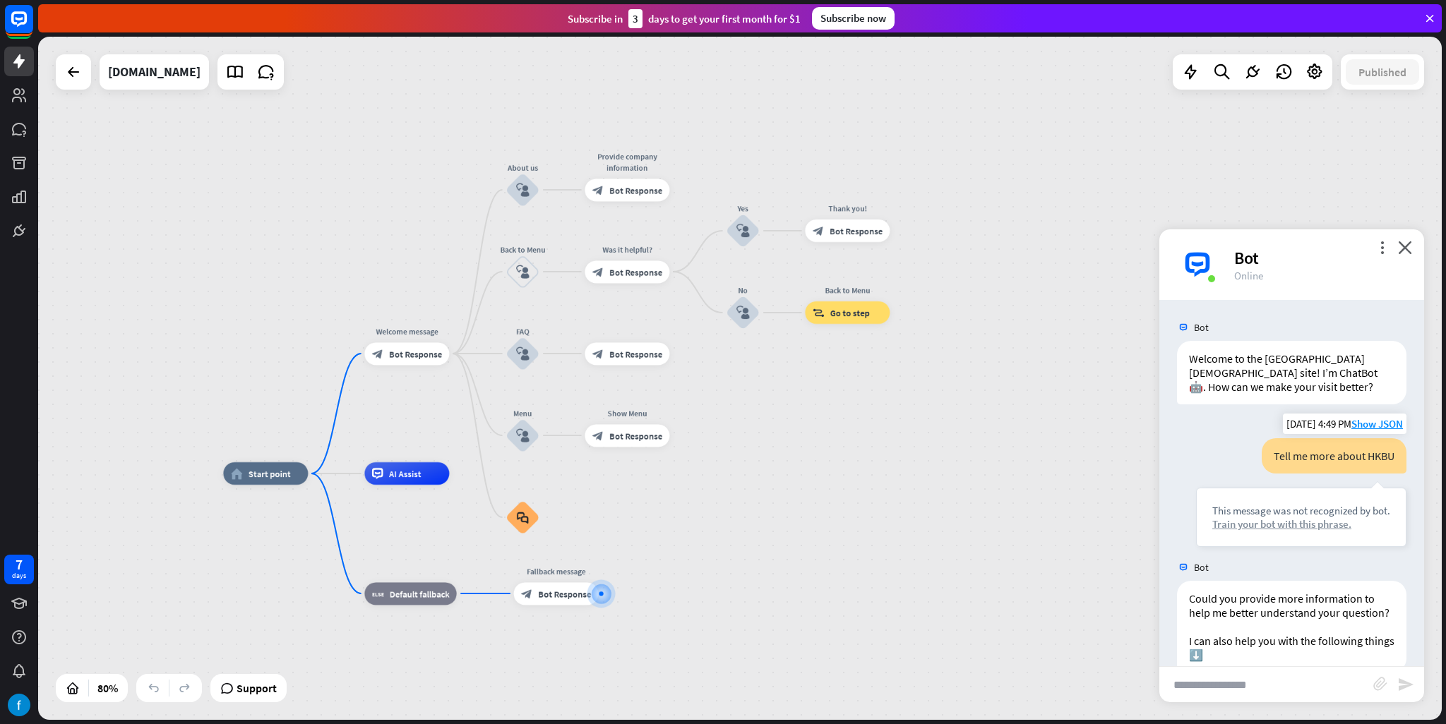
click at [1300, 525] on div "Train your bot with this phrase." at bounding box center [1301, 524] width 178 height 13
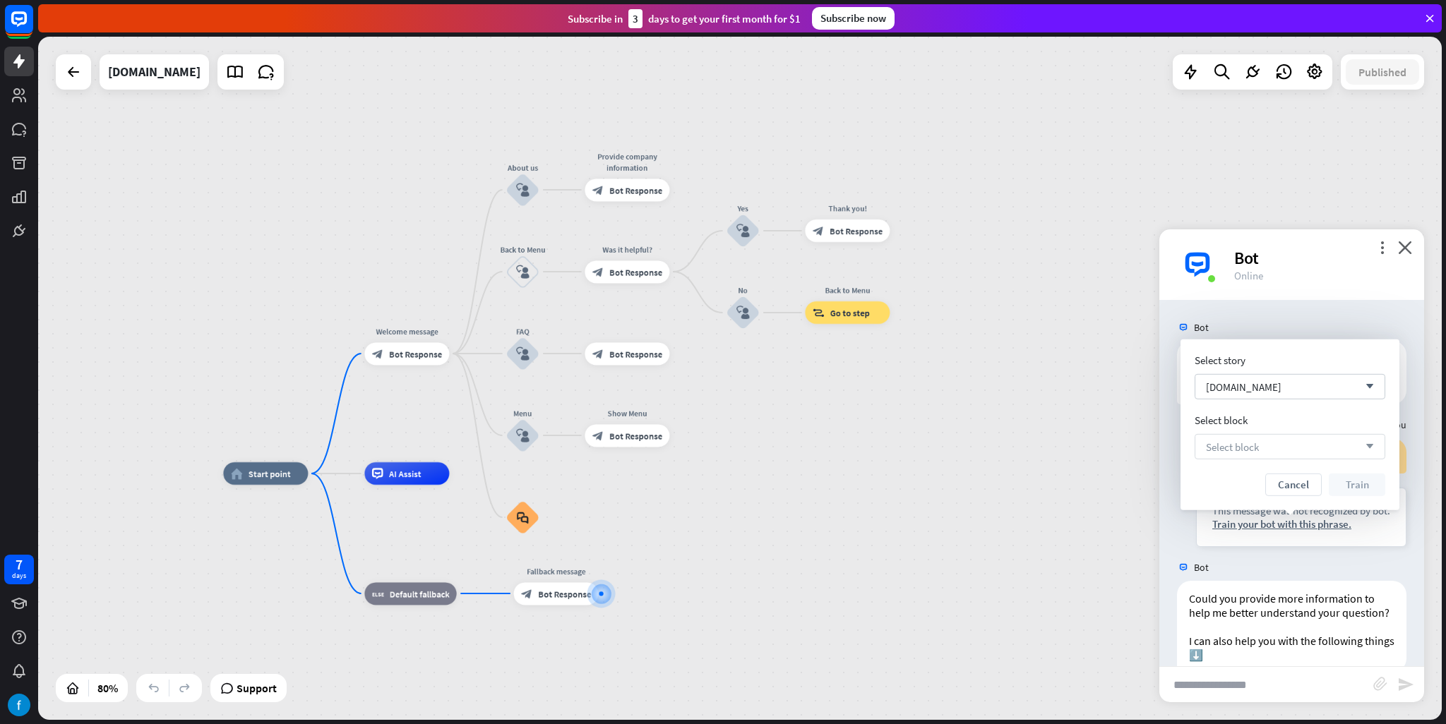
click at [1315, 455] on div "Select block arrow_down" at bounding box center [1290, 446] width 191 height 25
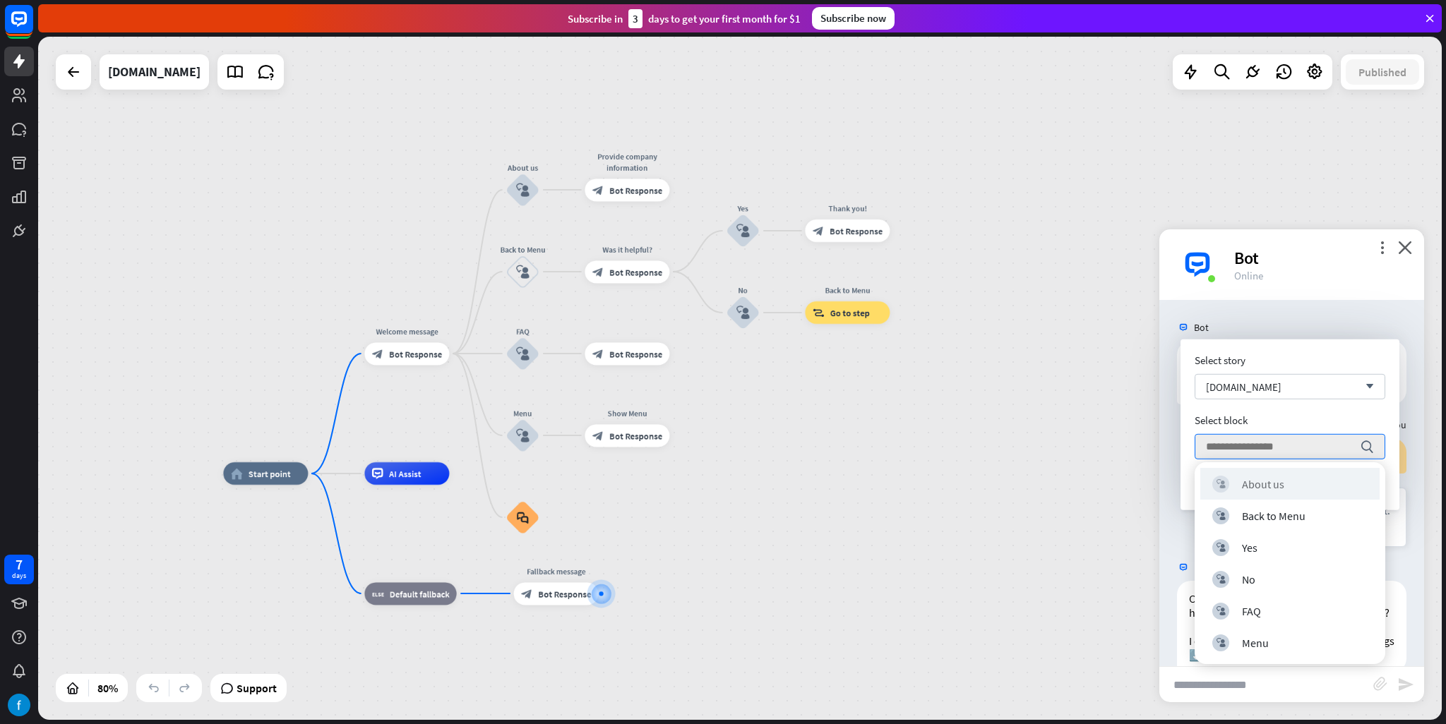
click at [1260, 475] on div "block_user_input About us" at bounding box center [1289, 484] width 179 height 32
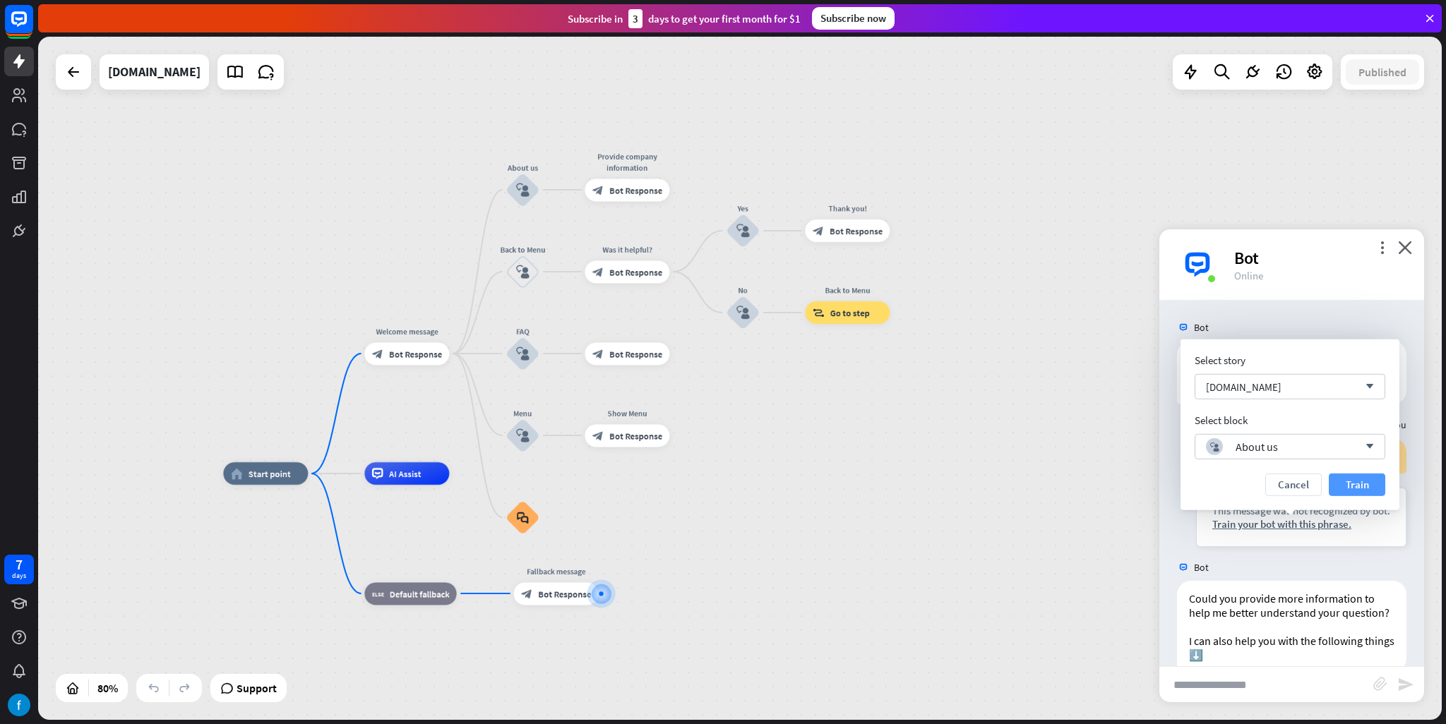
click at [1384, 491] on button "Train" at bounding box center [1357, 485] width 56 height 23
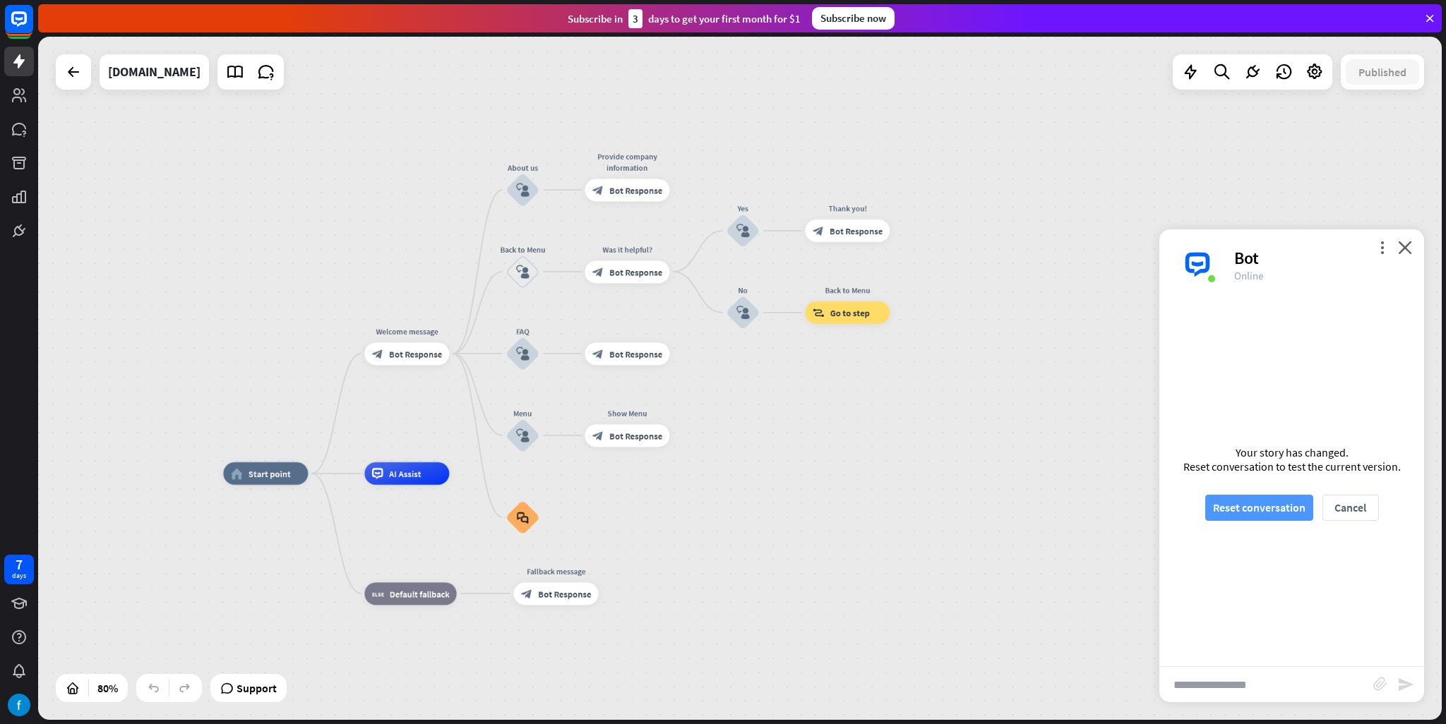
click at [1291, 506] on button "Reset conversation" at bounding box center [1259, 508] width 108 height 26
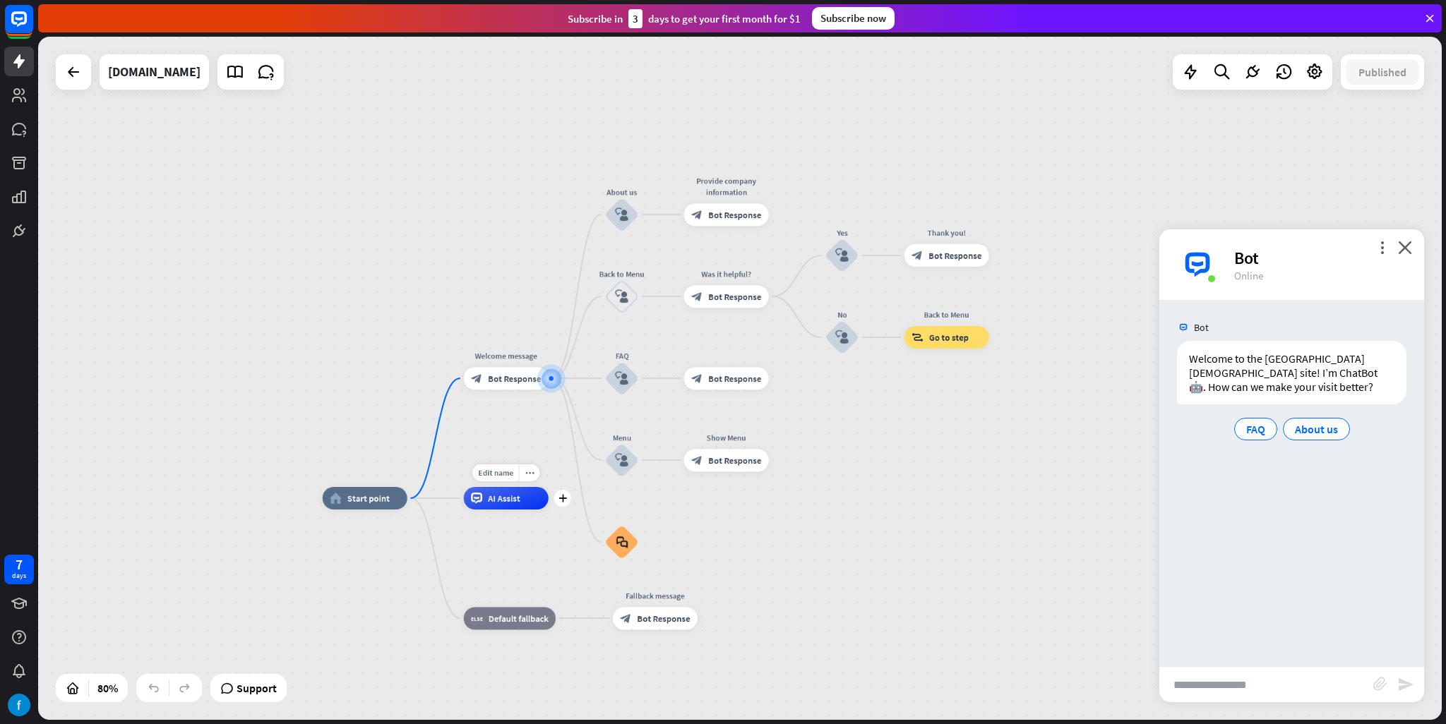
click at [490, 493] on span "AI Assist" at bounding box center [504, 498] width 32 height 11
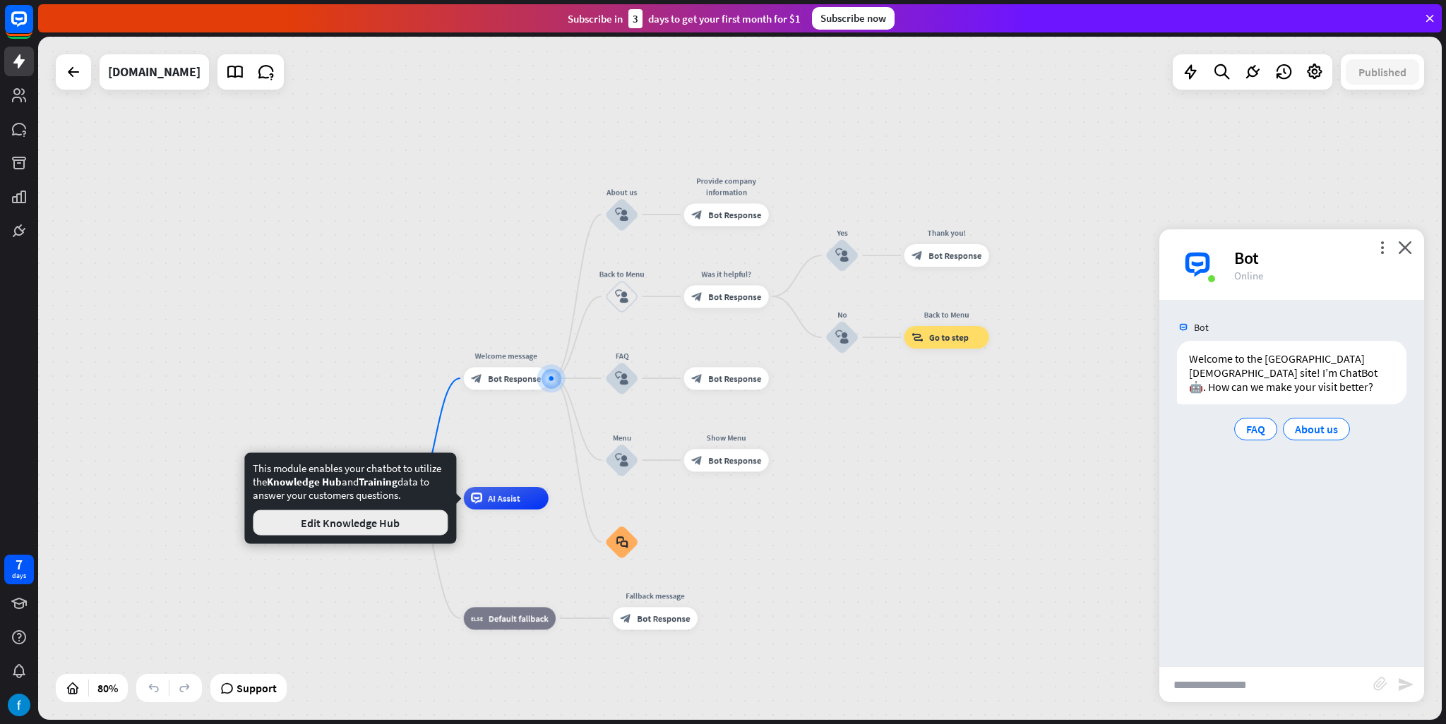
click at [398, 527] on button "Edit Knowledge Hub" at bounding box center [350, 523] width 195 height 25
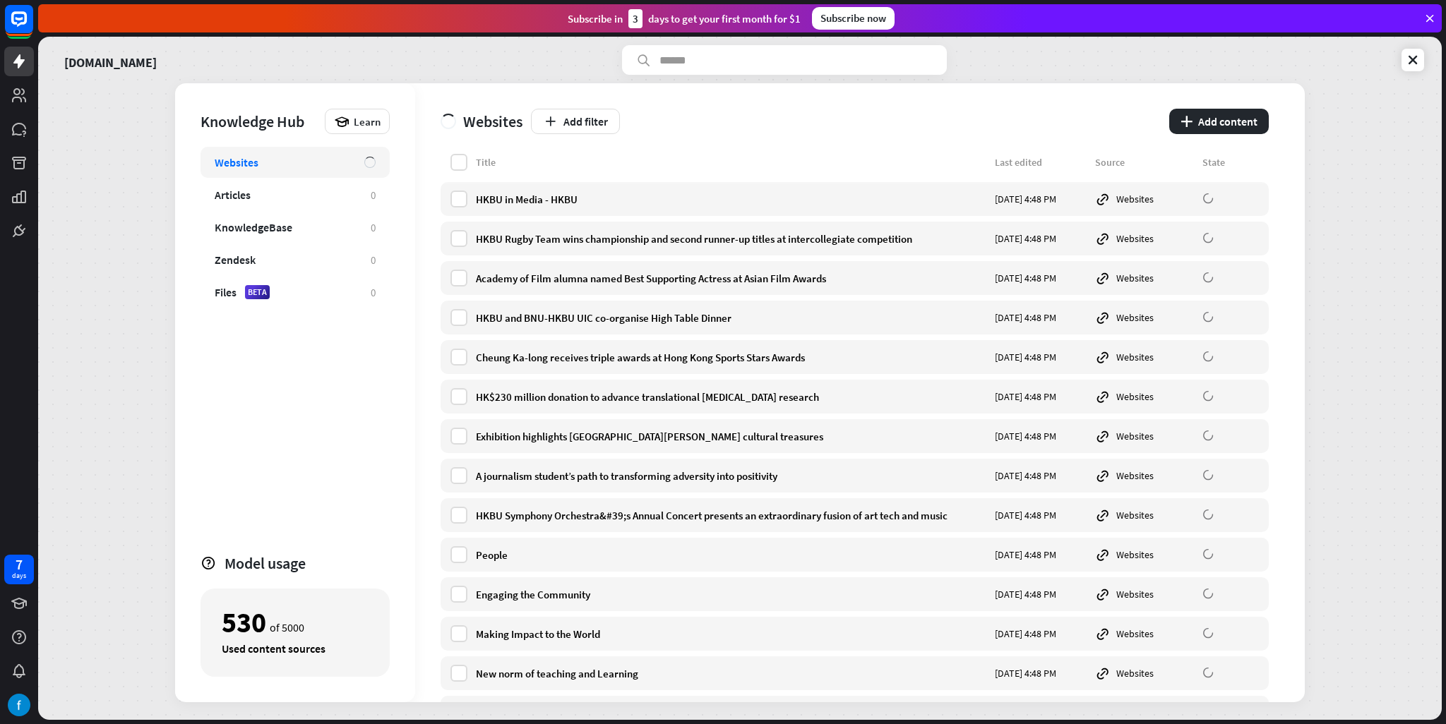
click at [448, 155] on div "Title Last edited Source State" at bounding box center [855, 165] width 828 height 23
click at [463, 197] on label at bounding box center [458, 199] width 17 height 17
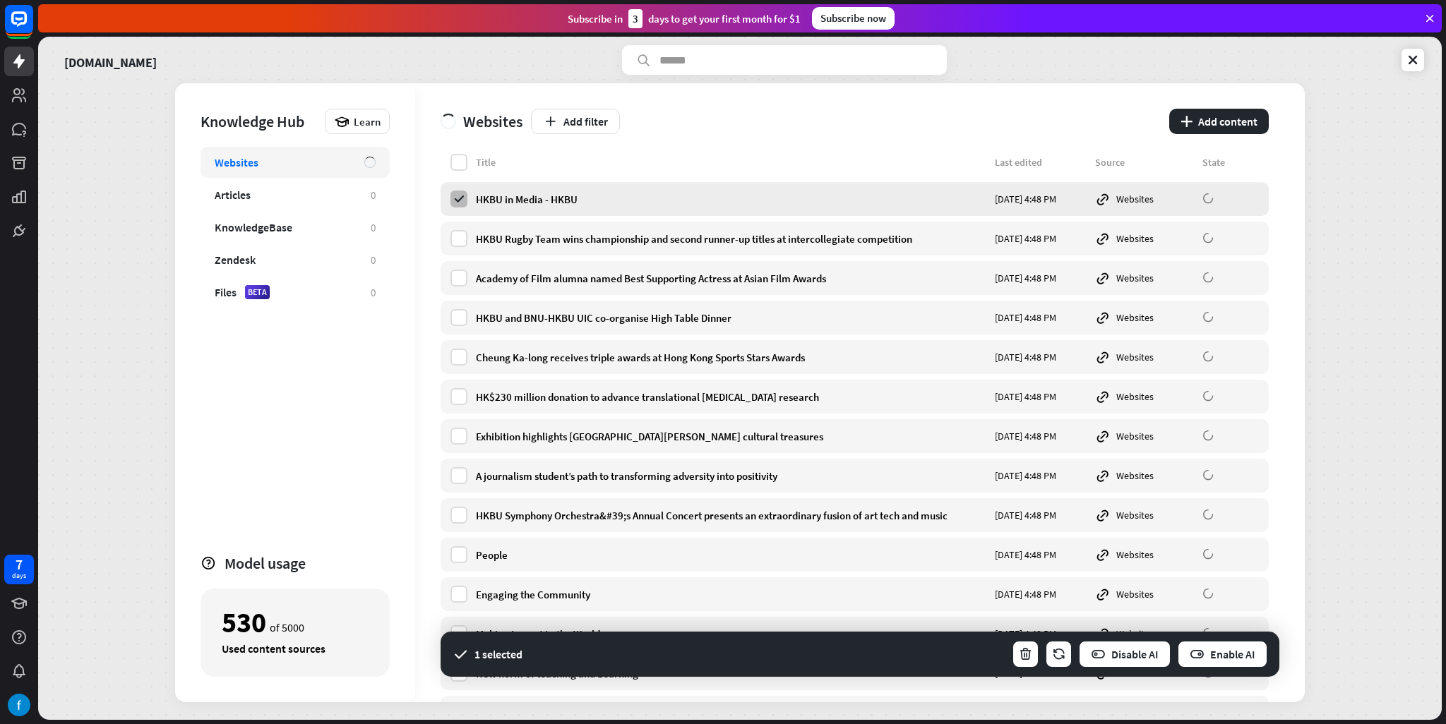
click at [461, 192] on label at bounding box center [458, 199] width 17 height 17
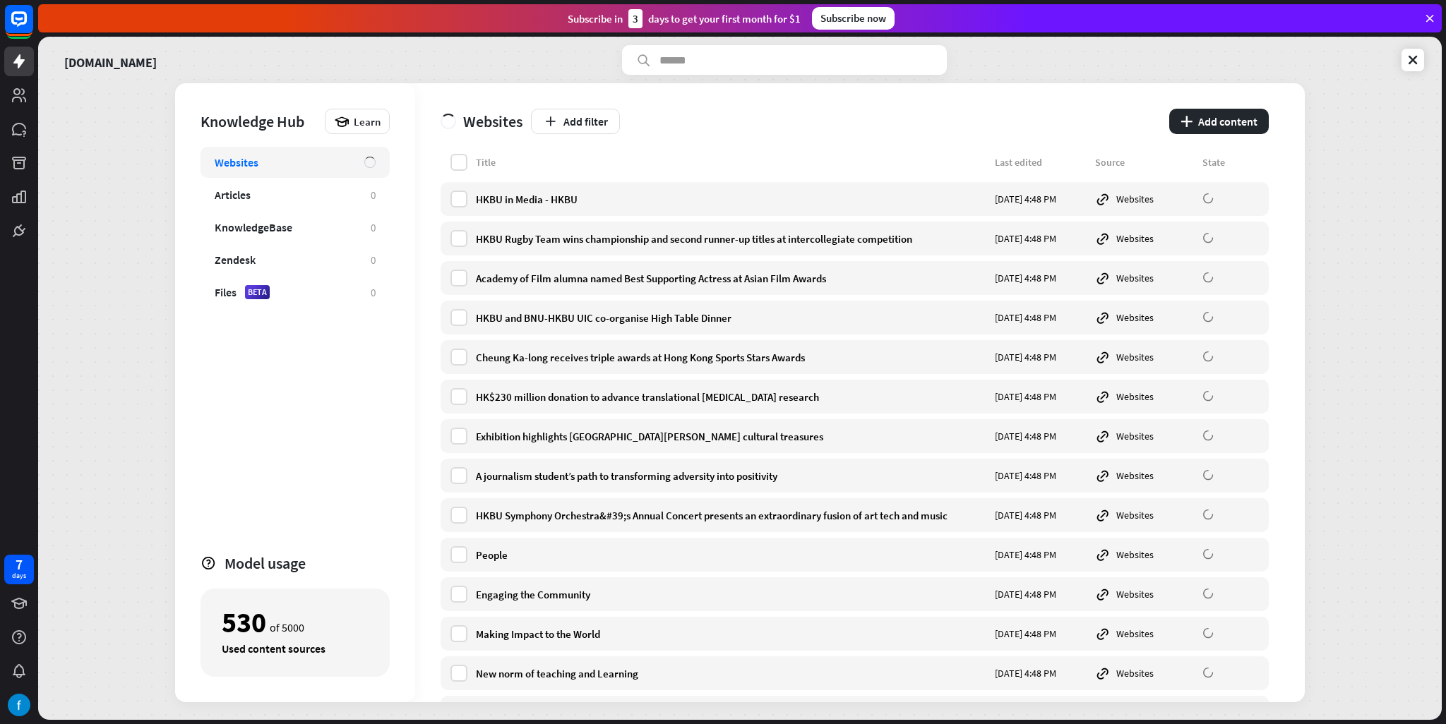
click at [460, 153] on div "Websites Add filter plus Add content Title Last edited Source State HKBU in Med…" at bounding box center [860, 392] width 890 height 619
click at [460, 157] on label at bounding box center [458, 162] width 17 height 17
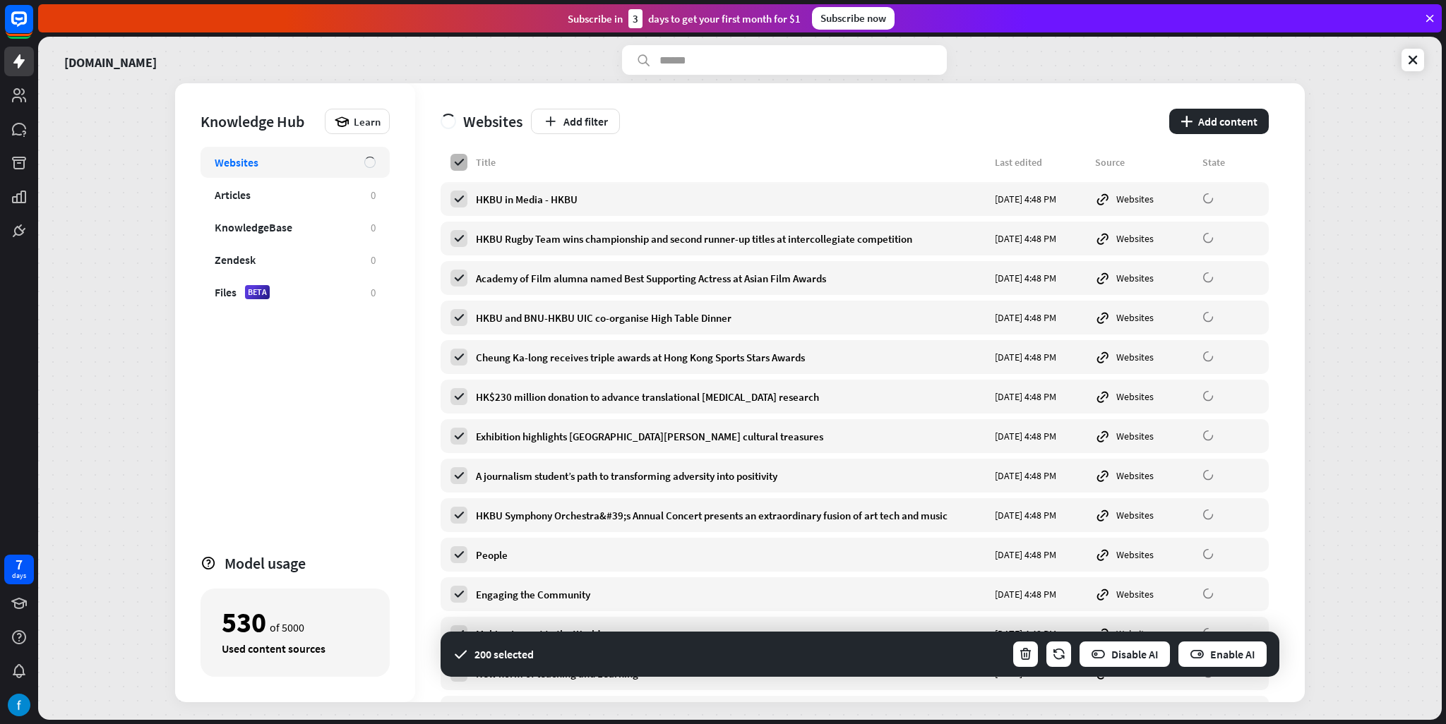
click at [460, 157] on icon at bounding box center [459, 162] width 13 height 13
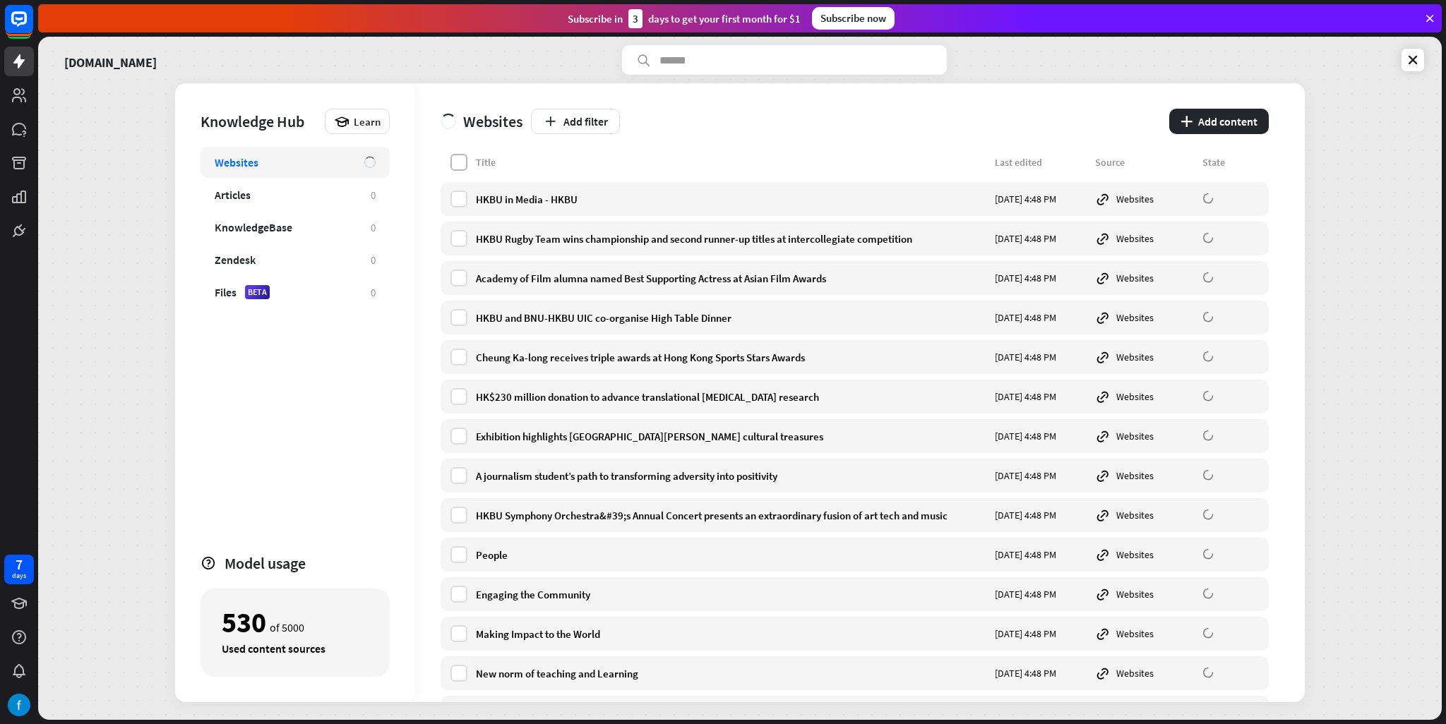
click at [460, 157] on label at bounding box center [458, 162] width 17 height 17
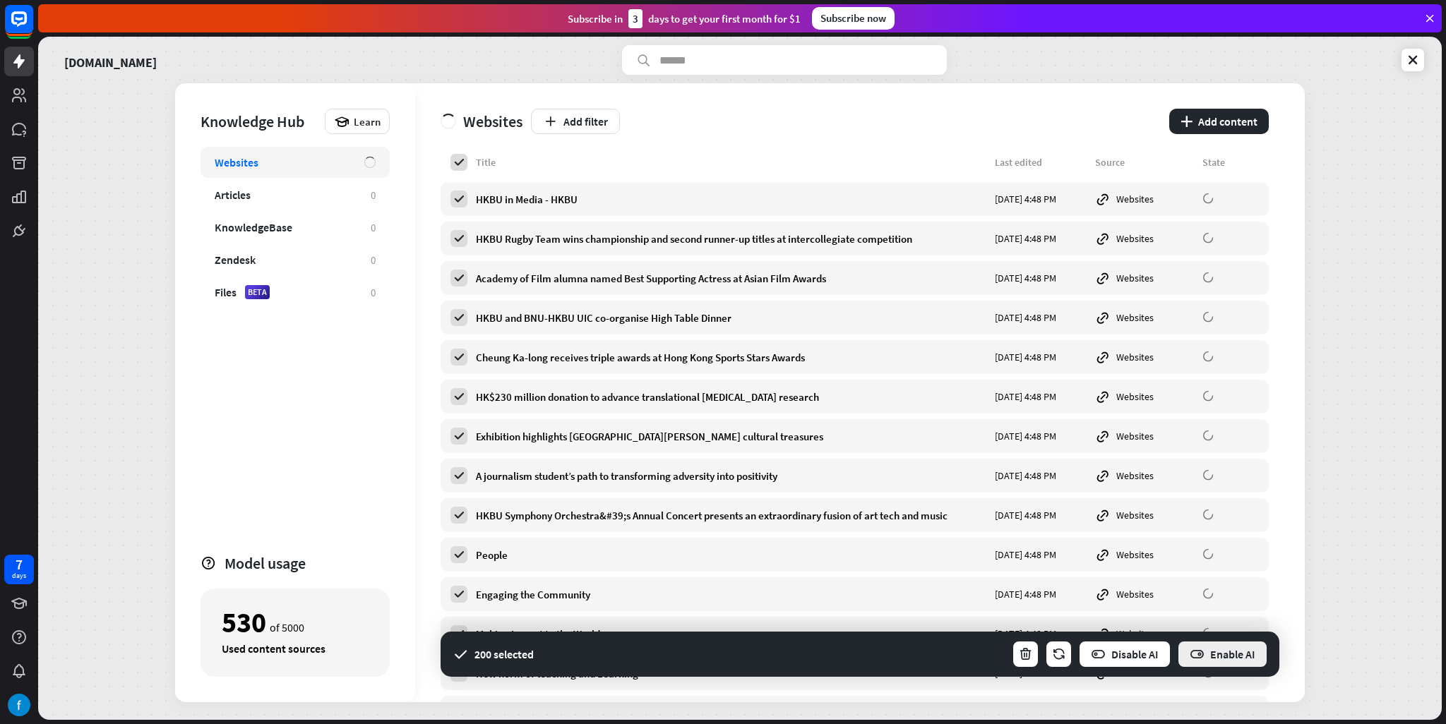
click at [1242, 648] on button "Enable AI" at bounding box center [1222, 654] width 91 height 28
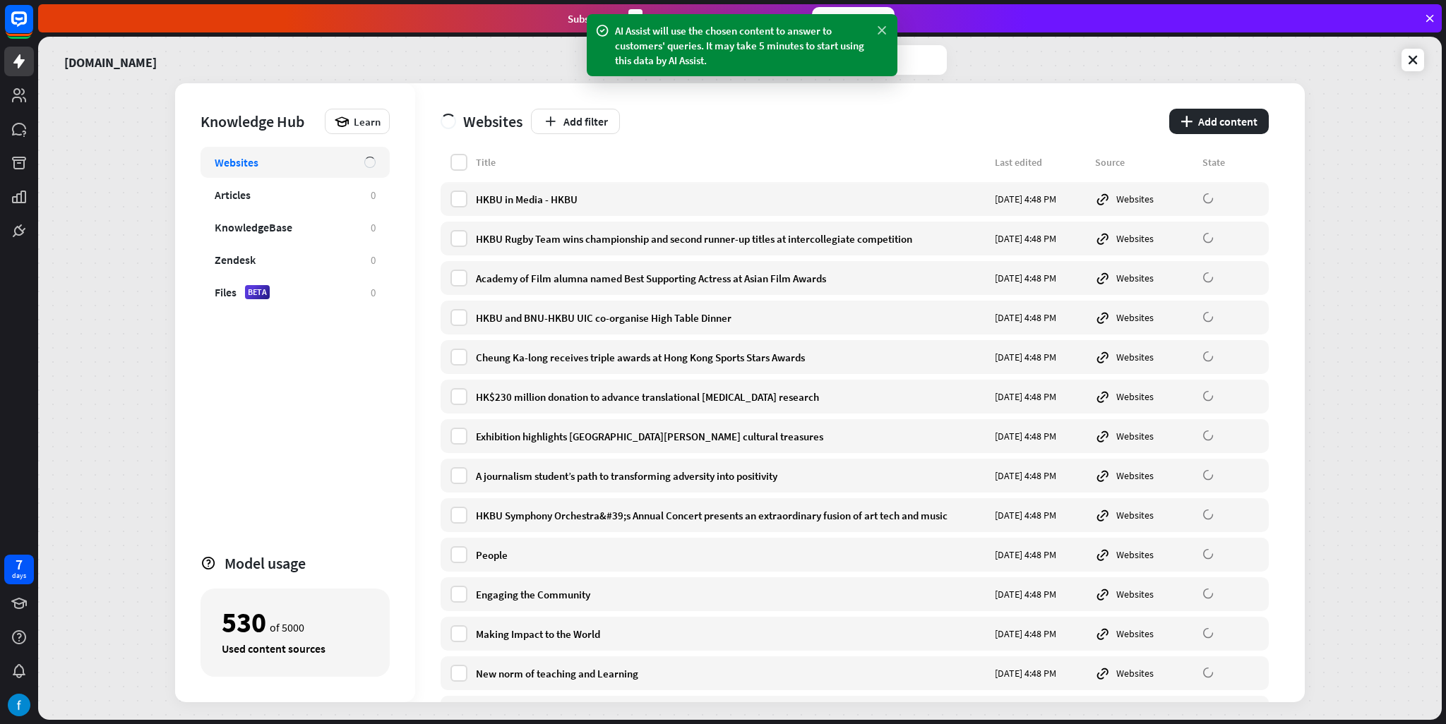
click at [880, 25] on icon at bounding box center [882, 30] width 14 height 15
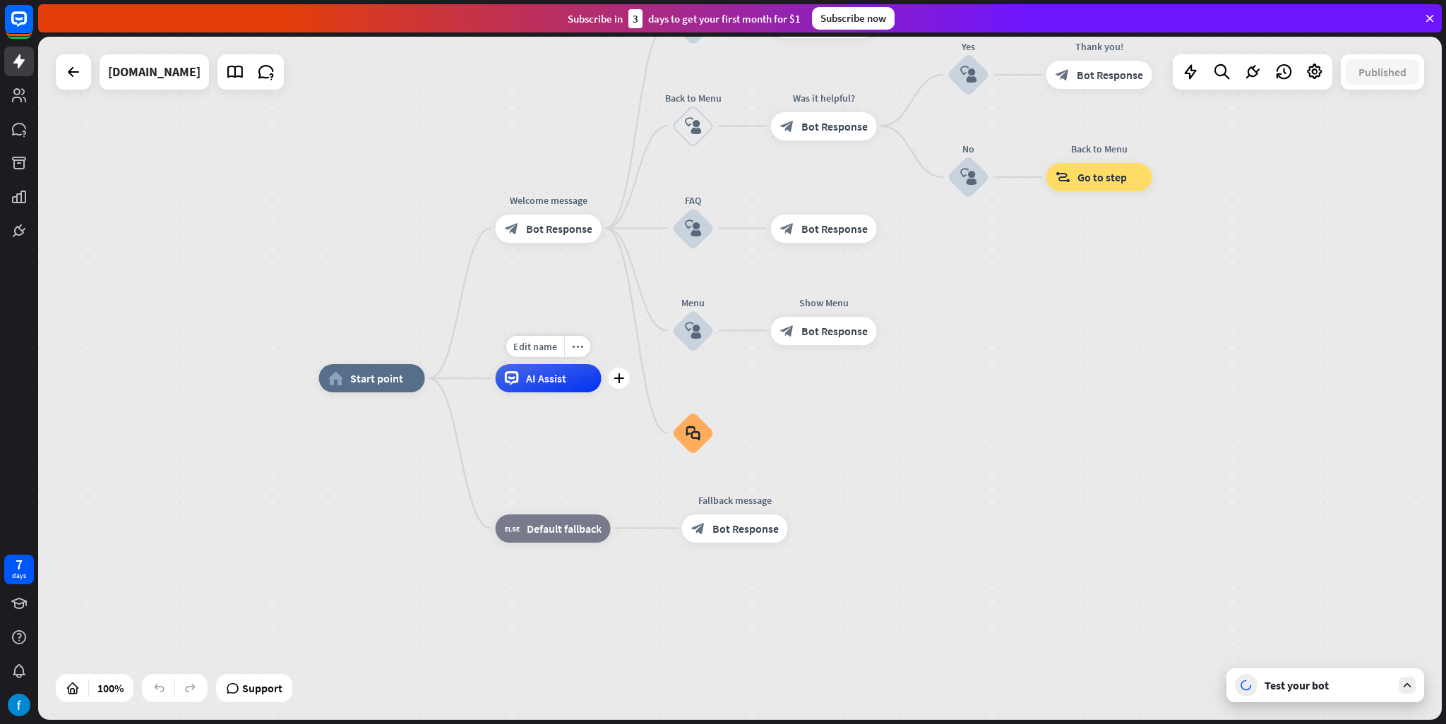
click at [556, 381] on span "AI Assist" at bounding box center [546, 378] width 40 height 14
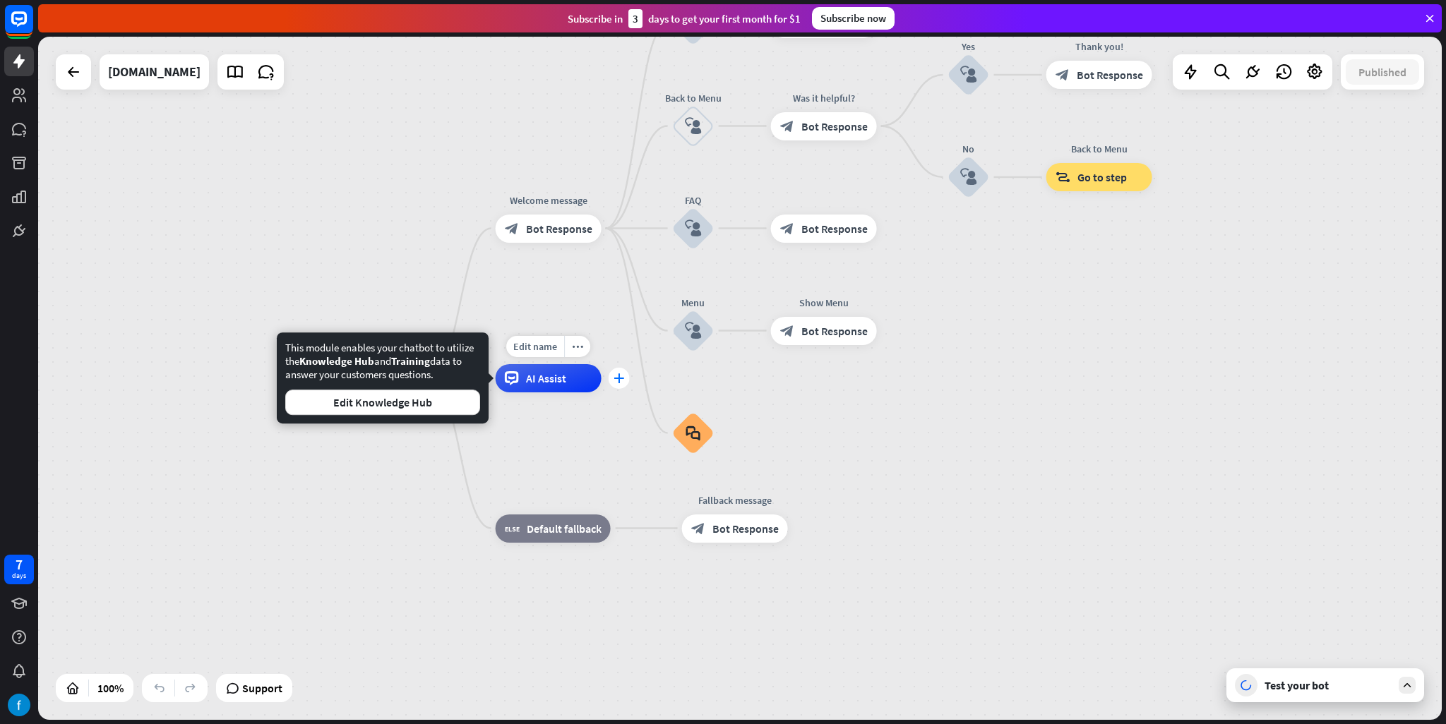
click at [612, 378] on div "plus" at bounding box center [619, 378] width 21 height 21
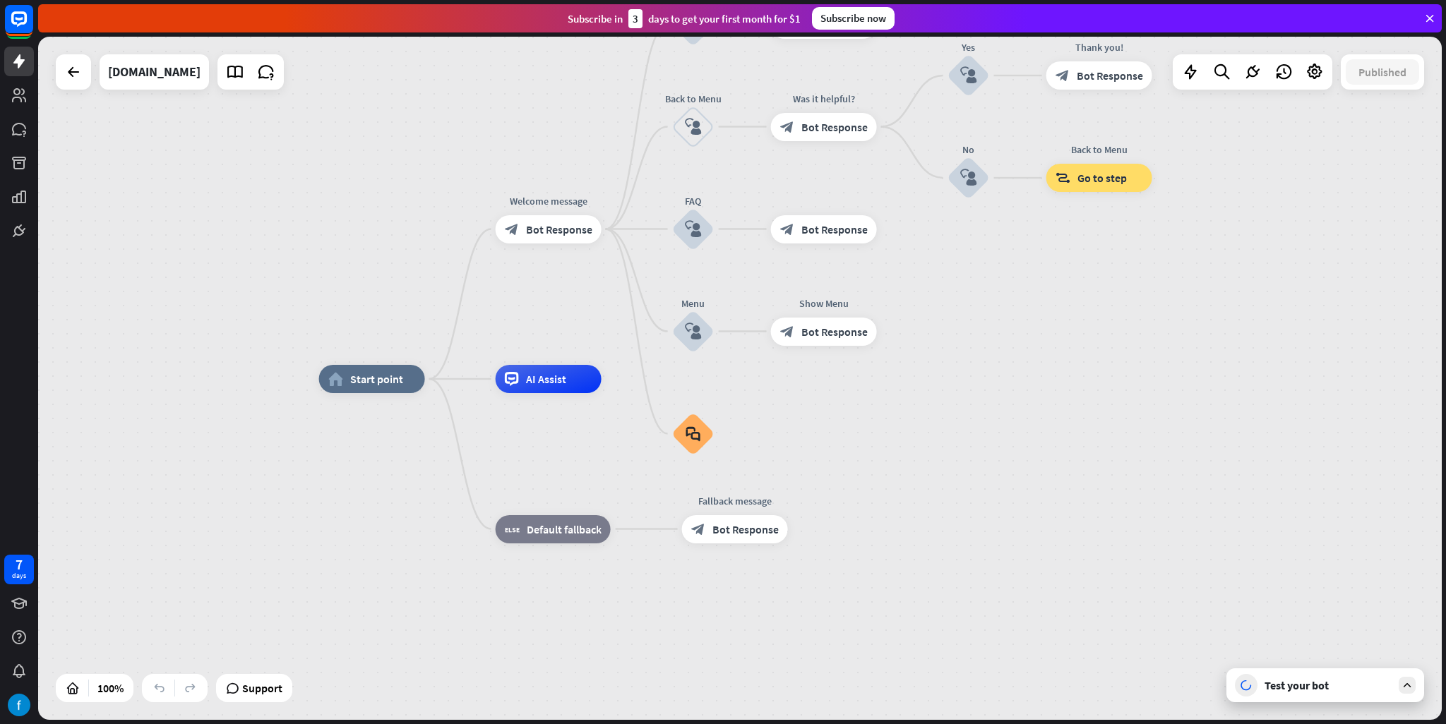
click at [1209, 376] on div "home_2 Start point Welcome message block_bot_response Bot Response About us blo…" at bounding box center [740, 379] width 1404 height 684
click at [1291, 676] on div "Test your bot" at bounding box center [1326, 686] width 198 height 34
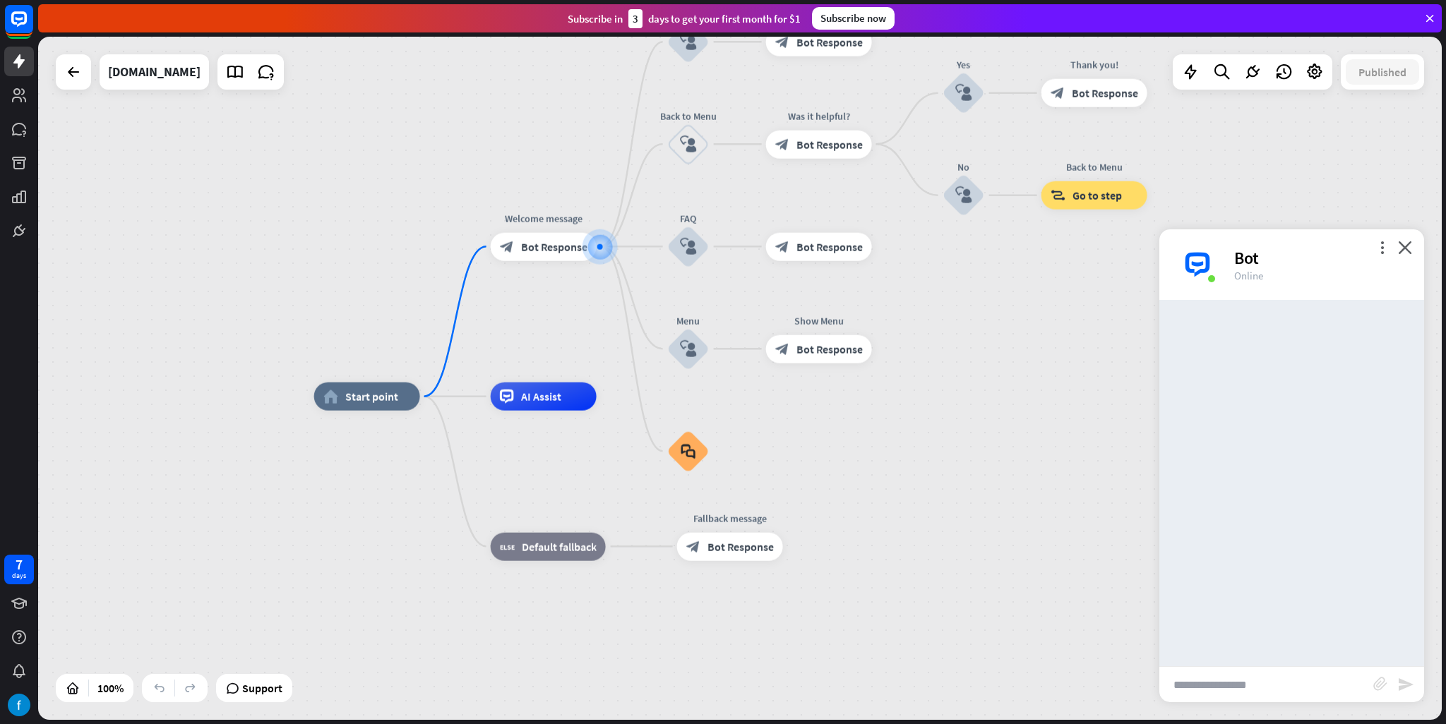
click at [1265, 680] on input "text" at bounding box center [1266, 684] width 214 height 35
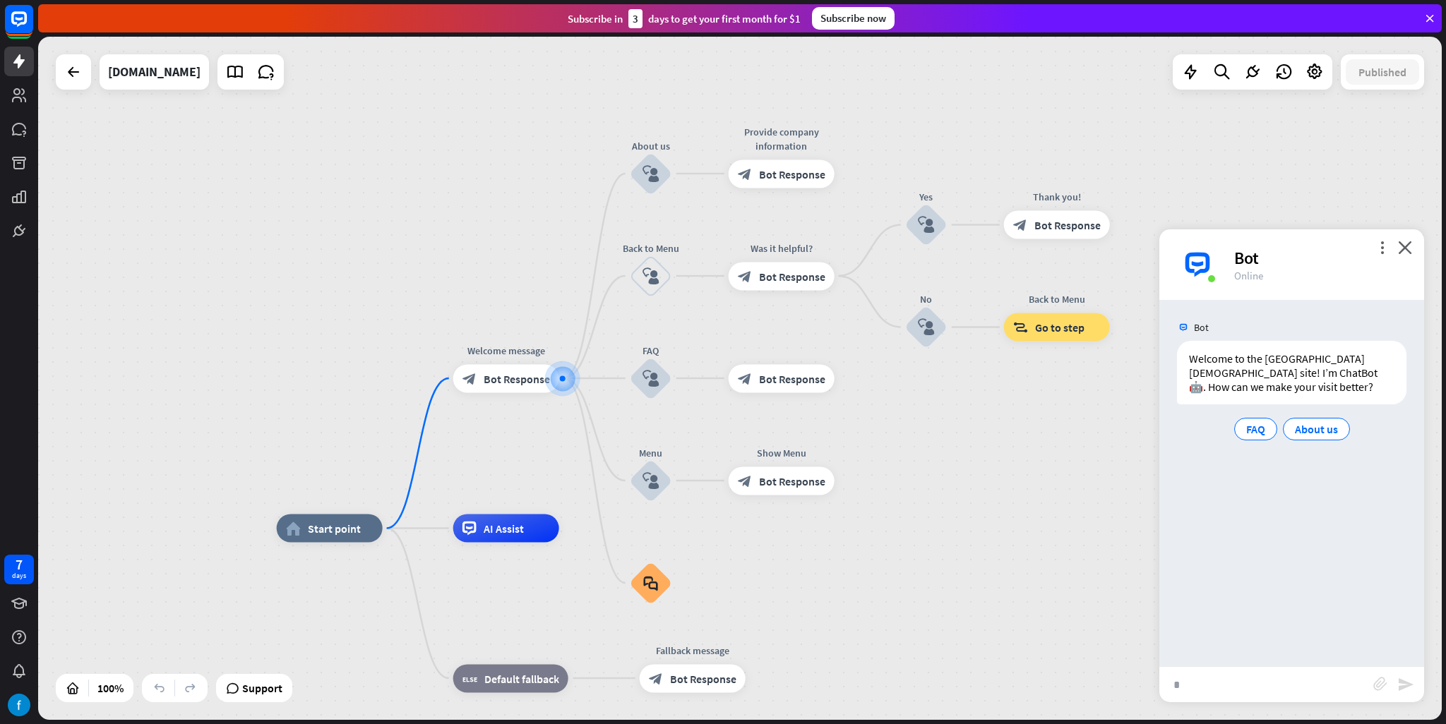
type input "**"
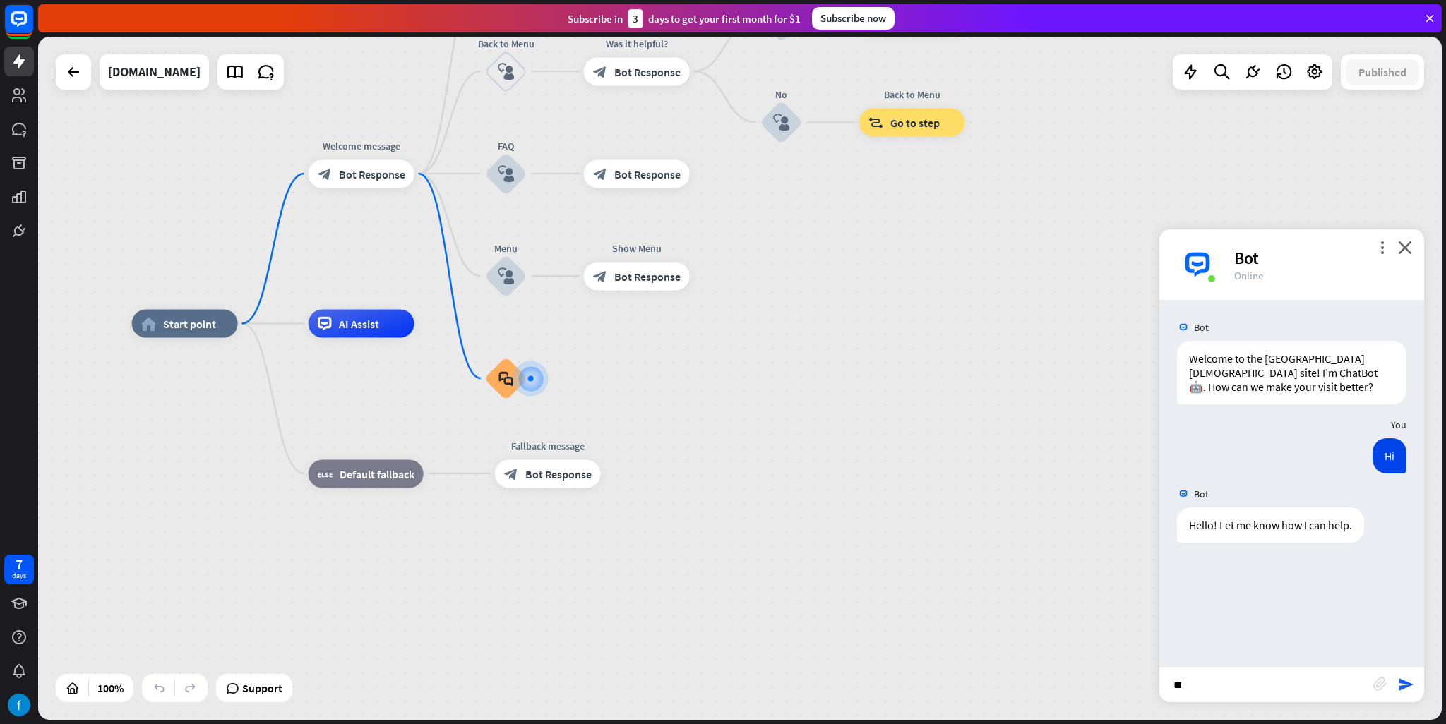
type input "*"
type input "**********"
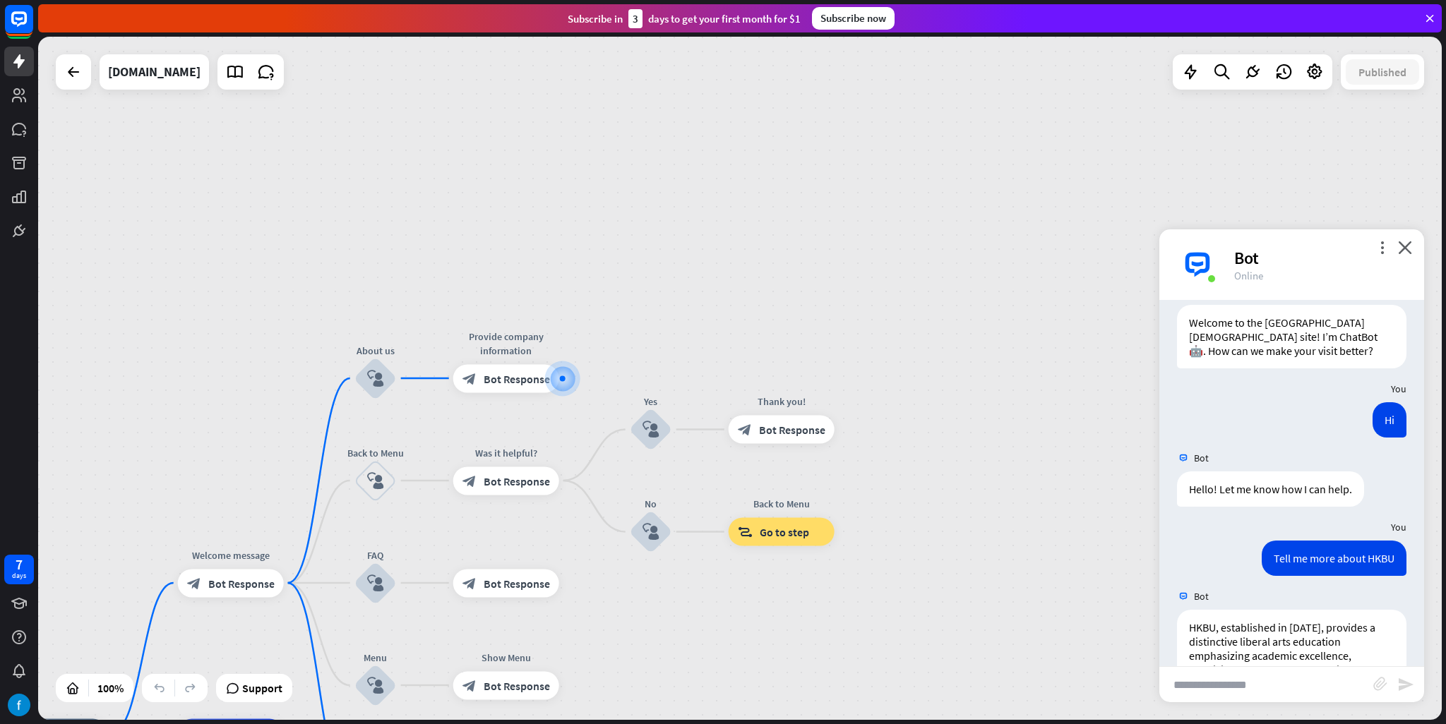
scroll to position [159, 0]
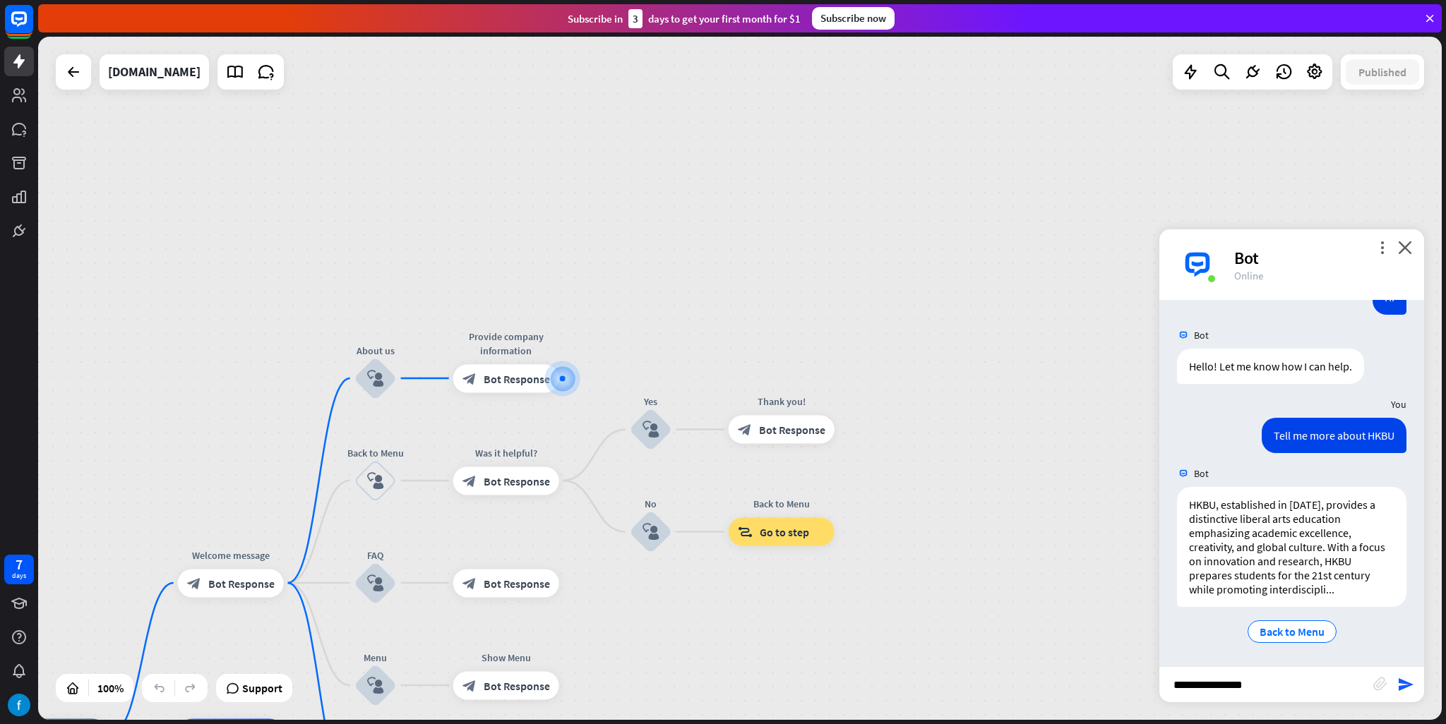
type input "**********"
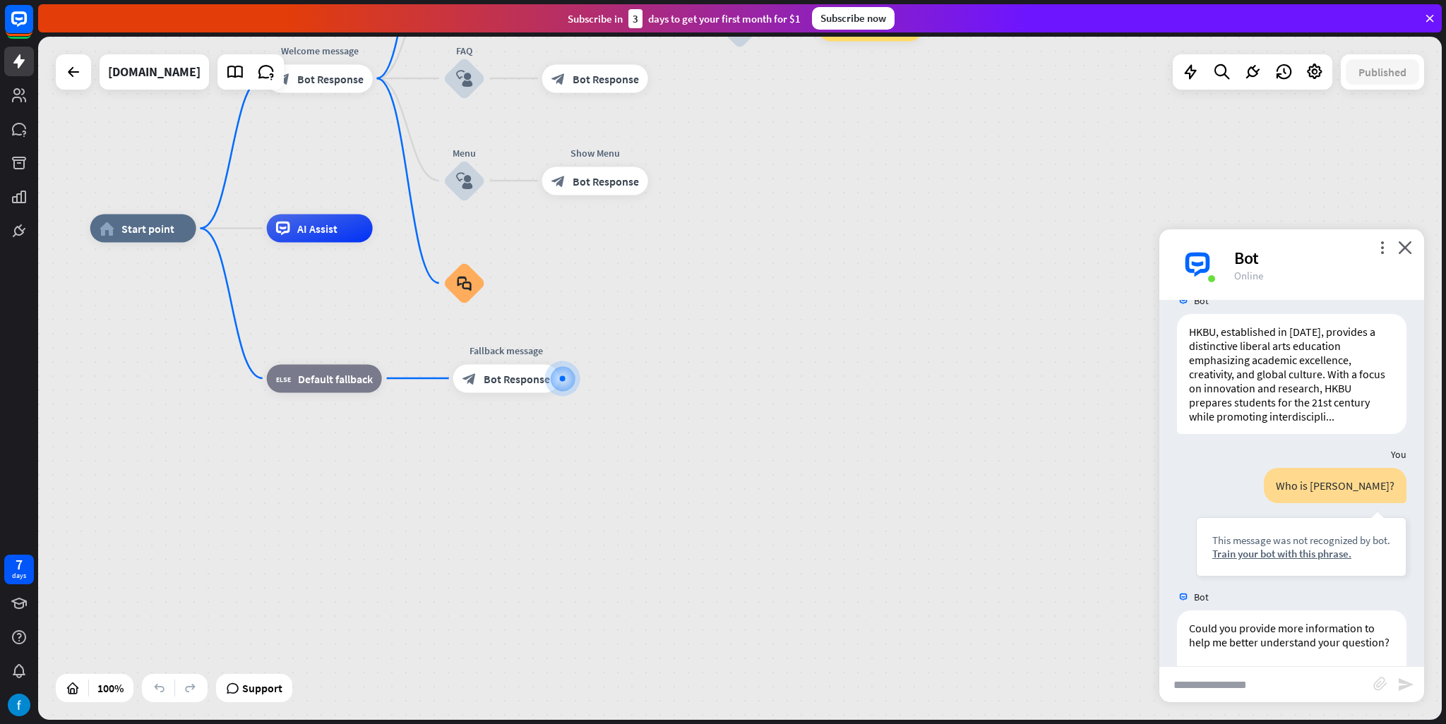
scroll to position [441, 0]
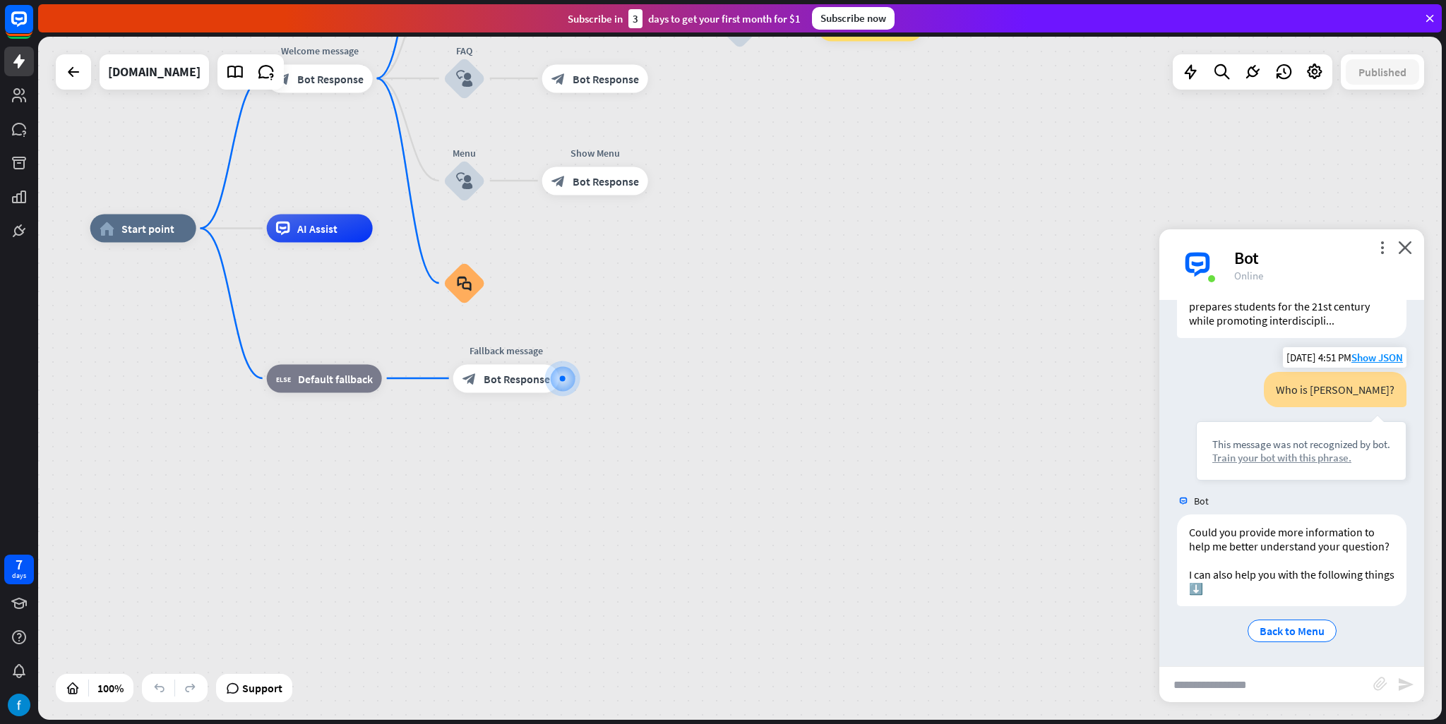
click at [1270, 451] on div "Train your bot with this phrase." at bounding box center [1301, 457] width 178 height 13
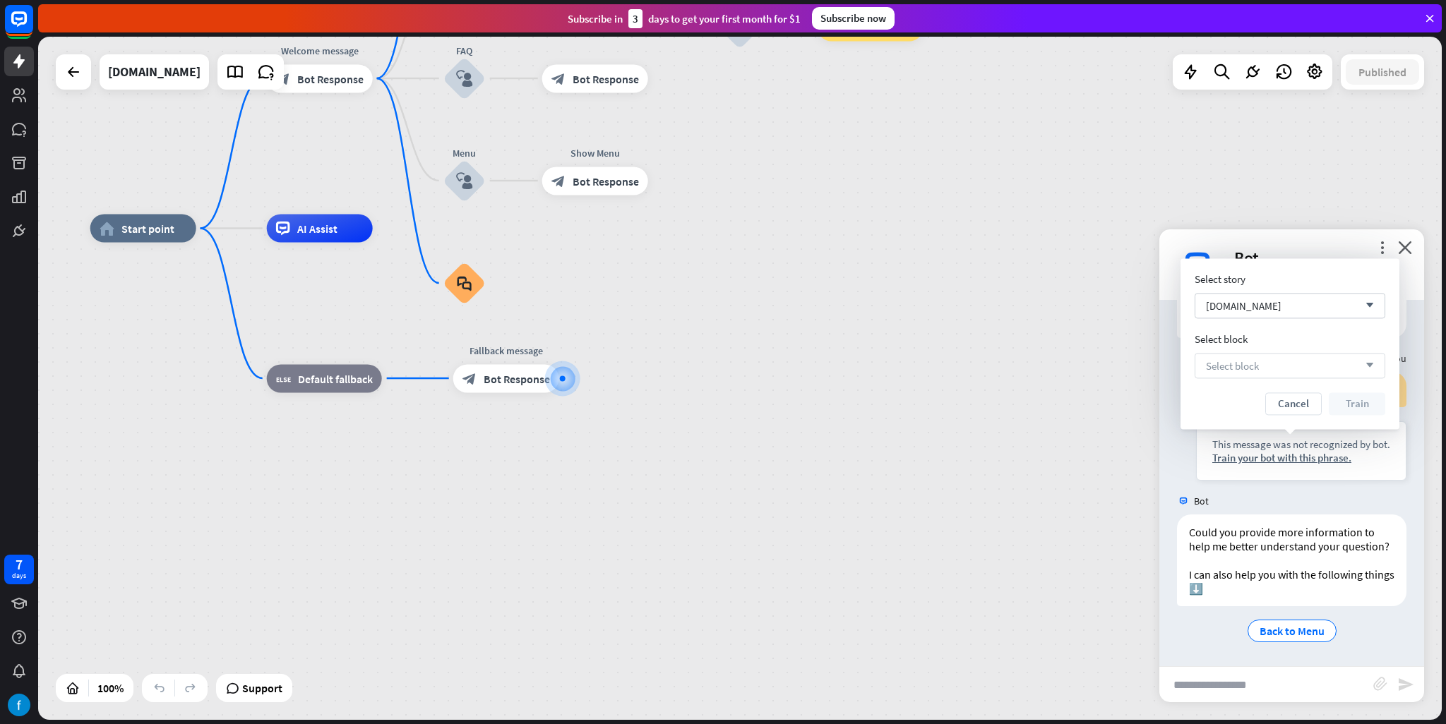
click at [1265, 368] on div "Select block arrow_down" at bounding box center [1290, 365] width 191 height 25
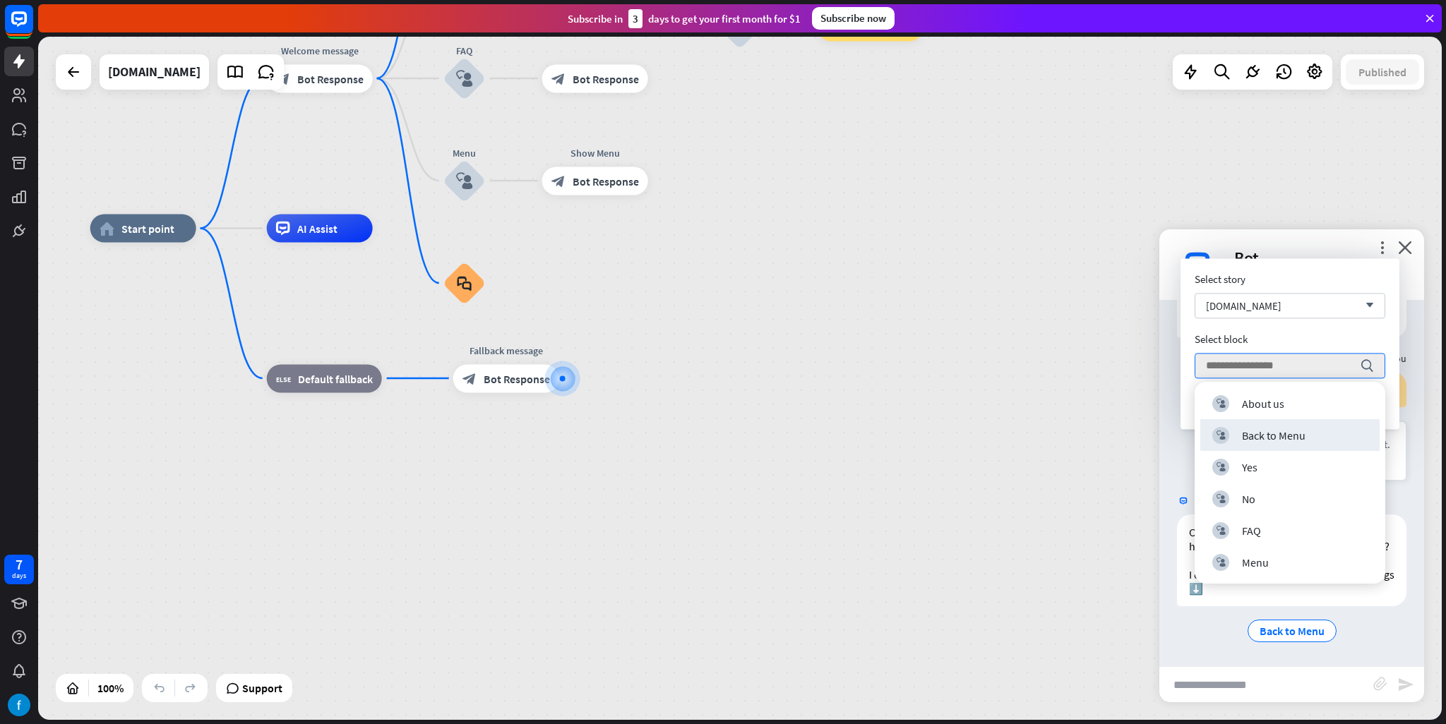
click at [1209, 252] on img at bounding box center [1197, 265] width 42 height 42
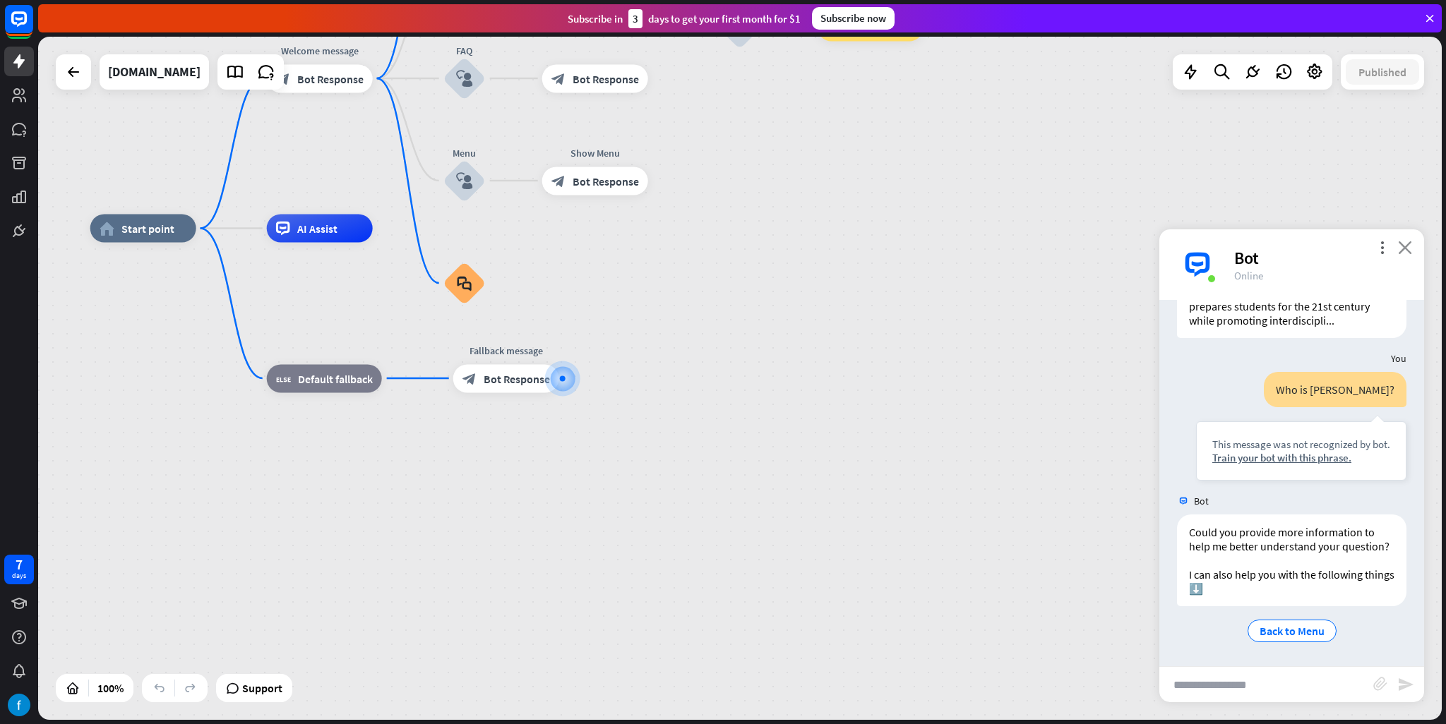
click at [1405, 244] on icon "close" at bounding box center [1405, 247] width 14 height 13
